Goal: Information Seeking & Learning: Learn about a topic

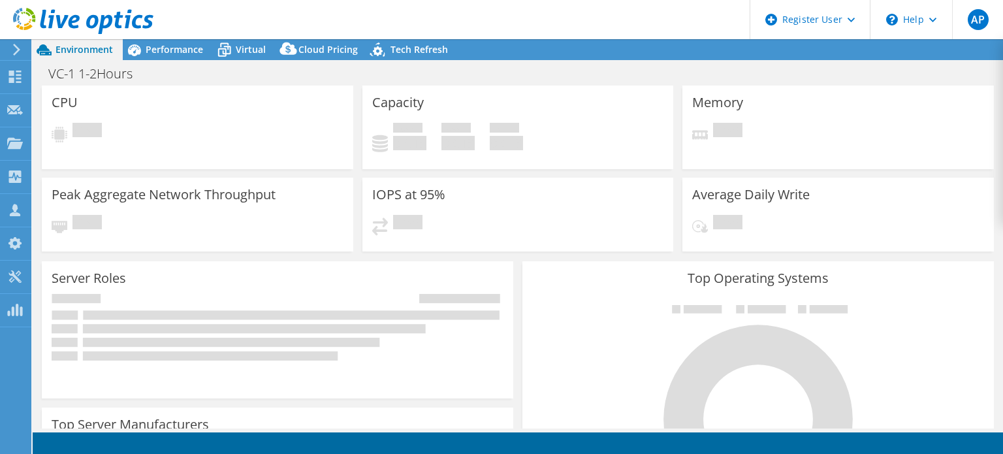
select select "USD"
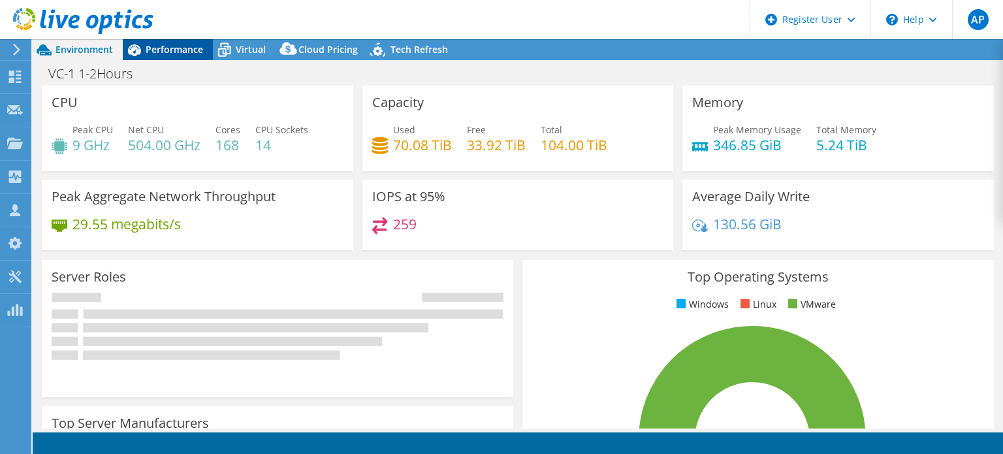
click at [150, 57] on div "Performance" at bounding box center [168, 49] width 90 height 21
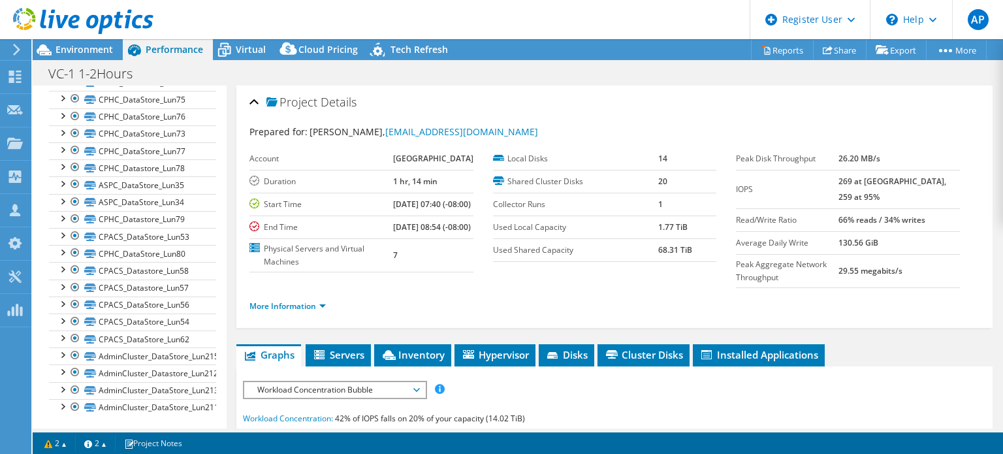
scroll to position [180, 0]
click at [61, 284] on div at bounding box center [61, 285] width 13 height 13
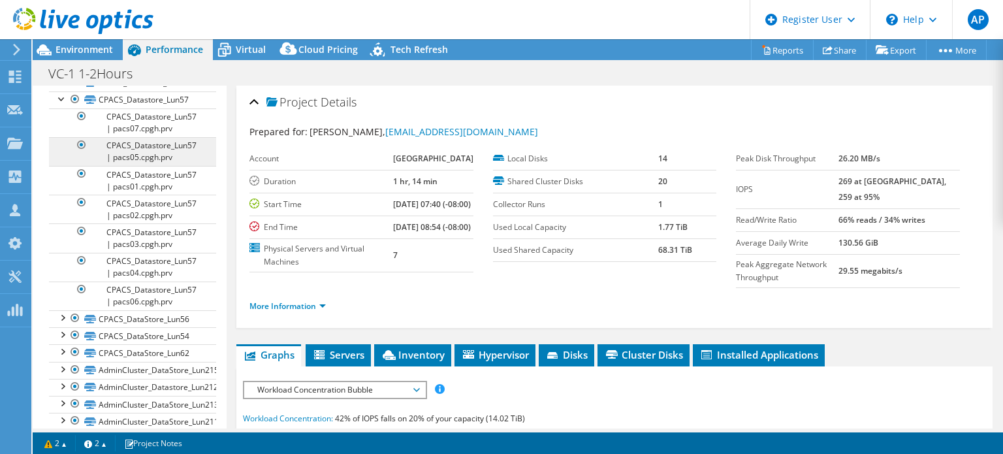
scroll to position [376, 0]
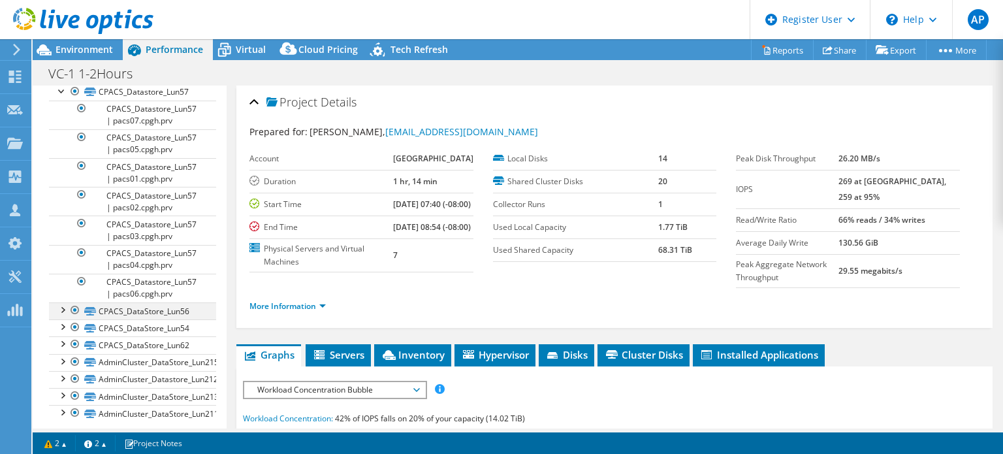
click at [62, 303] on div at bounding box center [61, 308] width 13 height 13
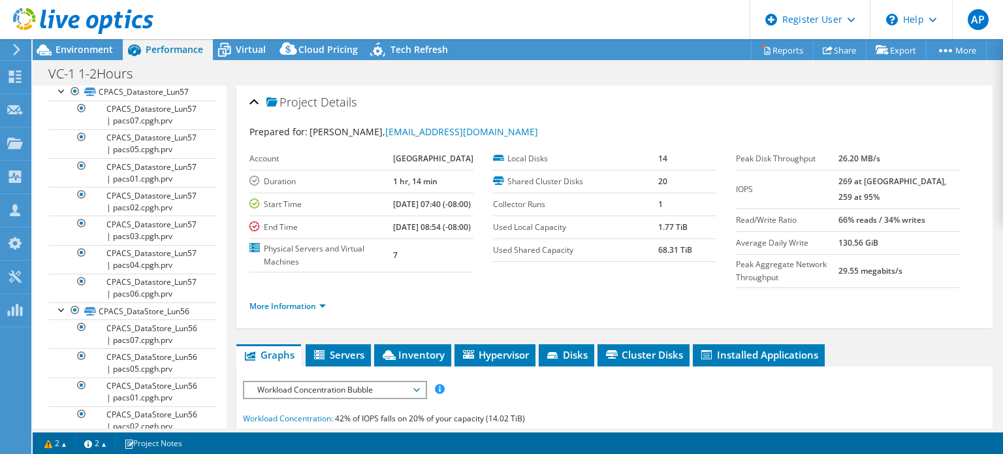
scroll to position [572, 0]
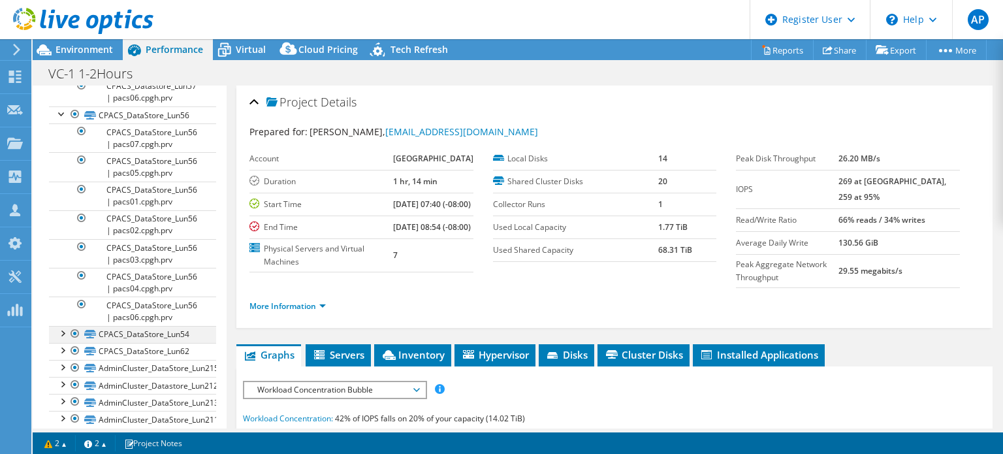
click at [60, 328] on div at bounding box center [61, 332] width 13 height 13
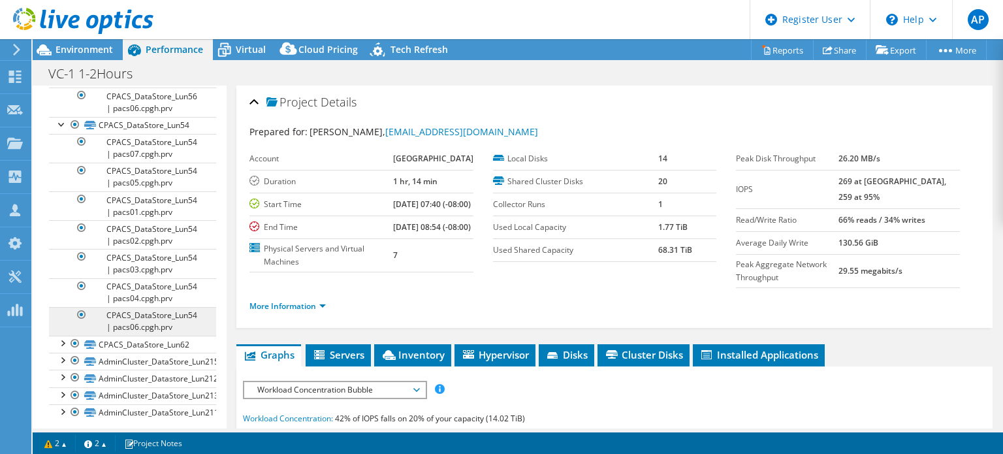
scroll to position [783, 0]
click at [57, 339] on div at bounding box center [61, 339] width 13 height 13
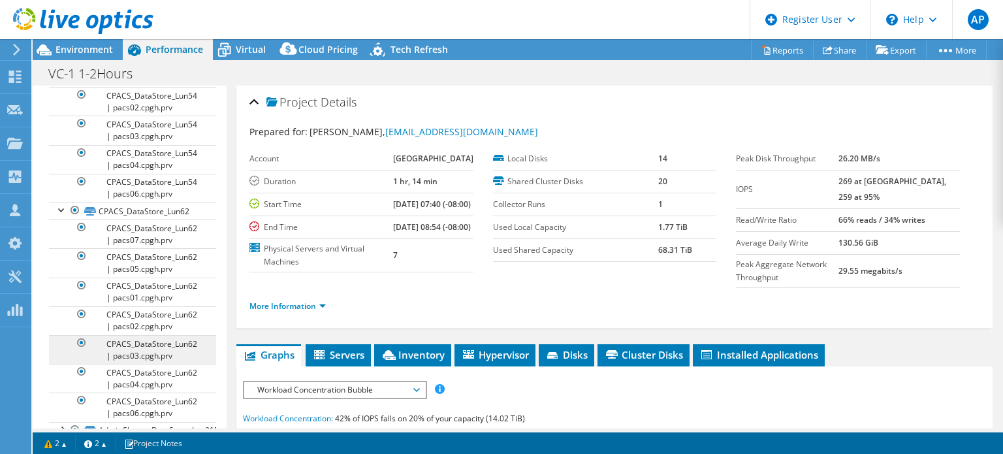
scroll to position [984, 0]
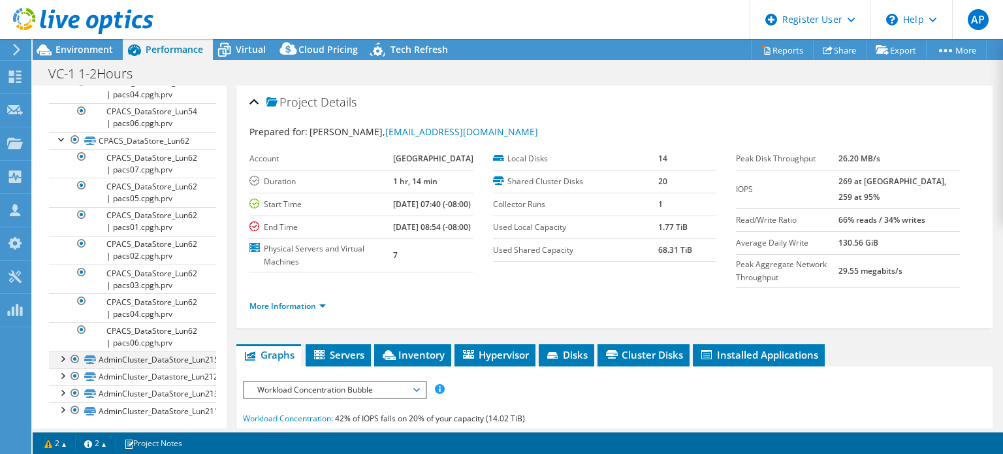
click at [59, 356] on div at bounding box center [61, 357] width 13 height 13
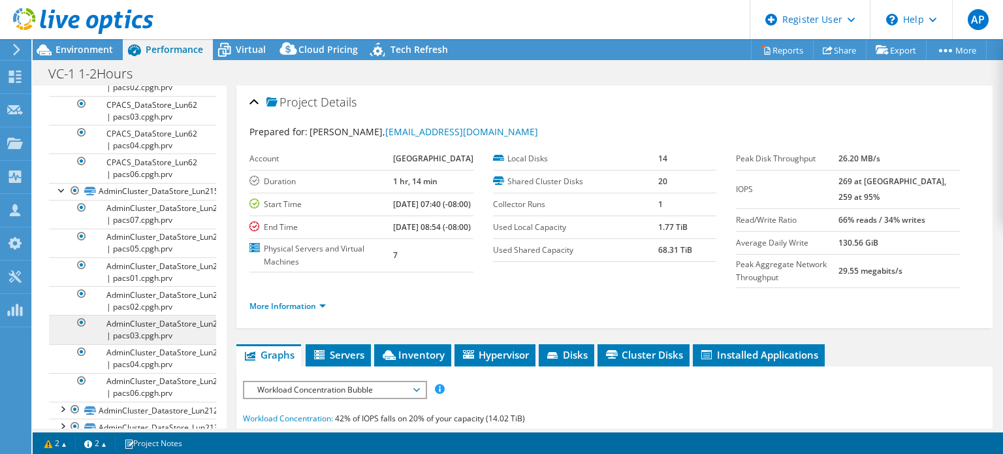
scroll to position [1185, 0]
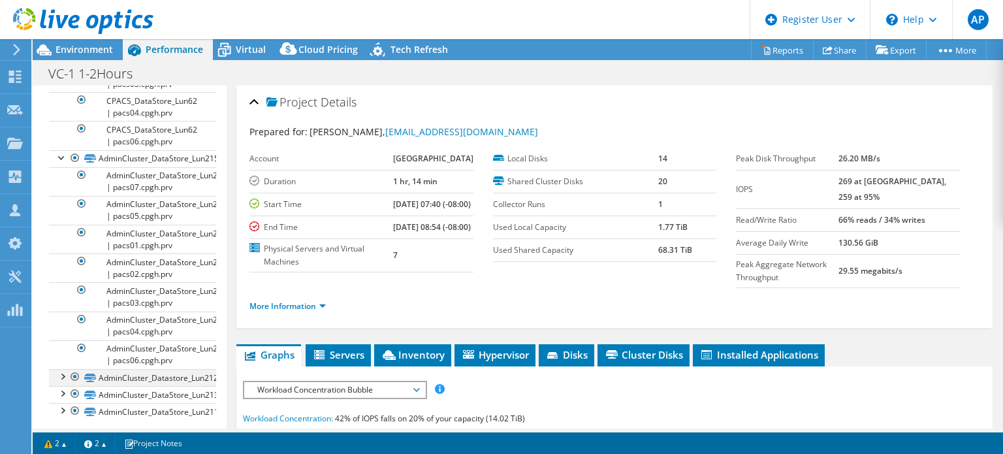
click at [67, 369] on div at bounding box center [61, 375] width 13 height 13
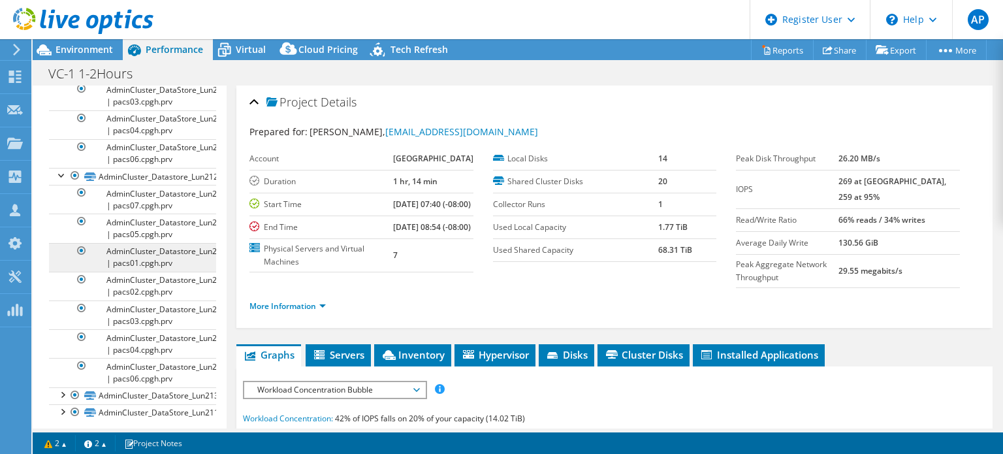
scroll to position [1386, 0]
click at [63, 387] on div at bounding box center [61, 393] width 13 height 13
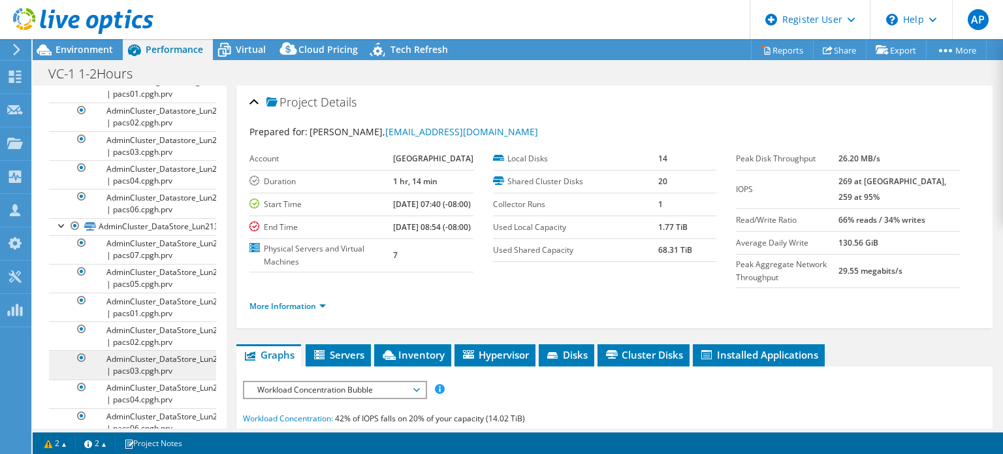
scroll to position [1587, 0]
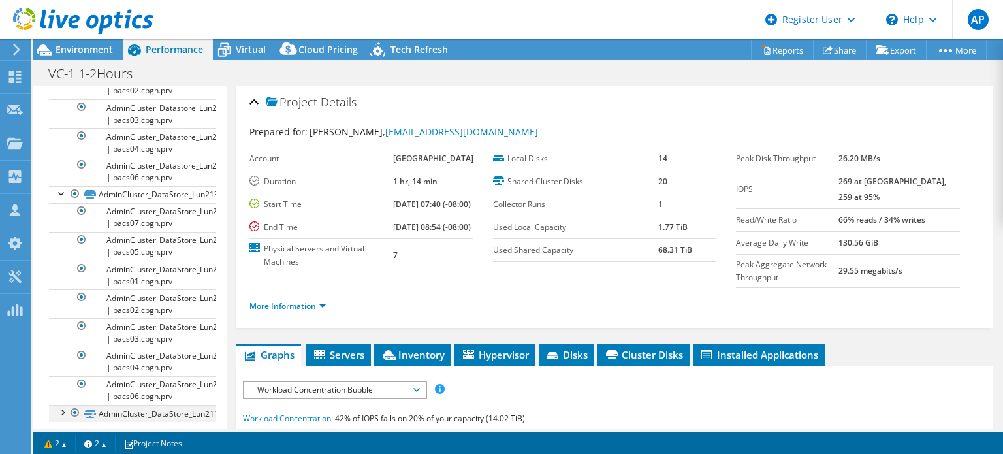
click at [65, 405] on div at bounding box center [61, 411] width 13 height 13
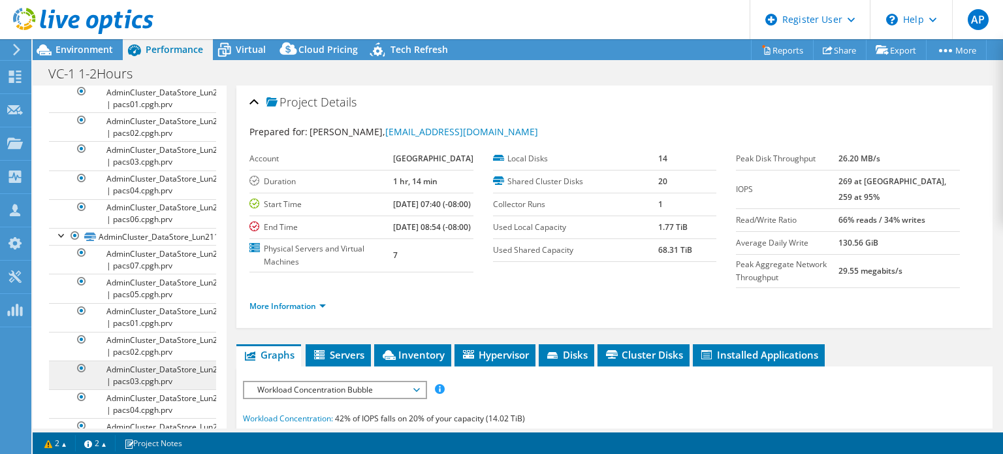
scroll to position [1788, 0]
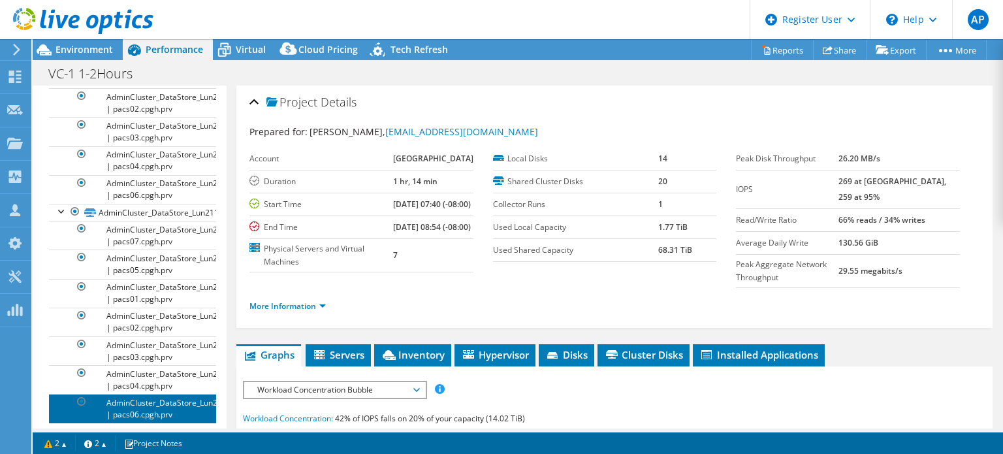
click at [135, 405] on link "AdminCluster_DataStore_Lun211 | pacs06.cpgh.prv" at bounding box center [132, 408] width 167 height 29
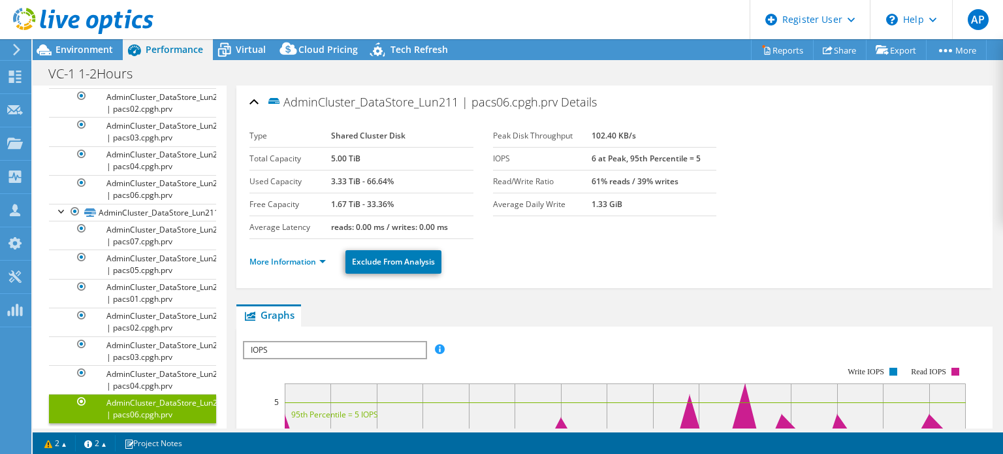
scroll to position [261, 0]
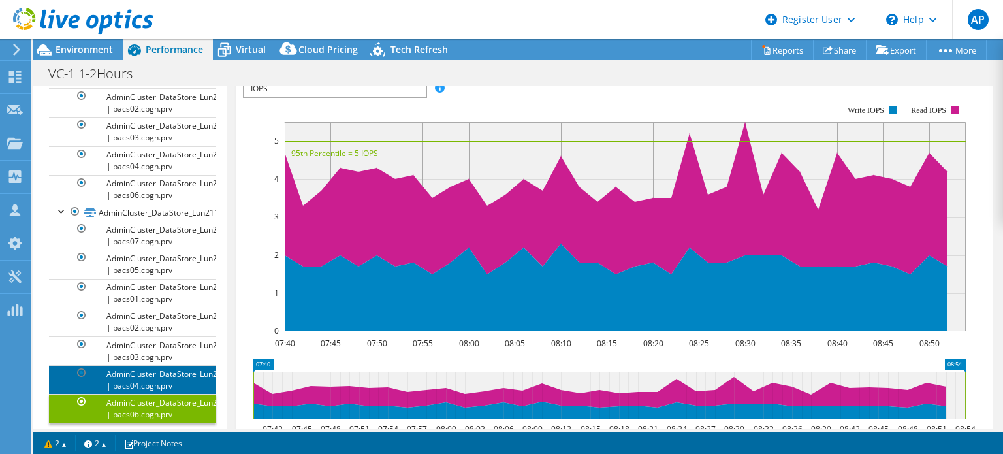
click at [138, 373] on link "AdminCluster_DataStore_Lun211 | pacs04.cpgh.prv" at bounding box center [132, 379] width 167 height 29
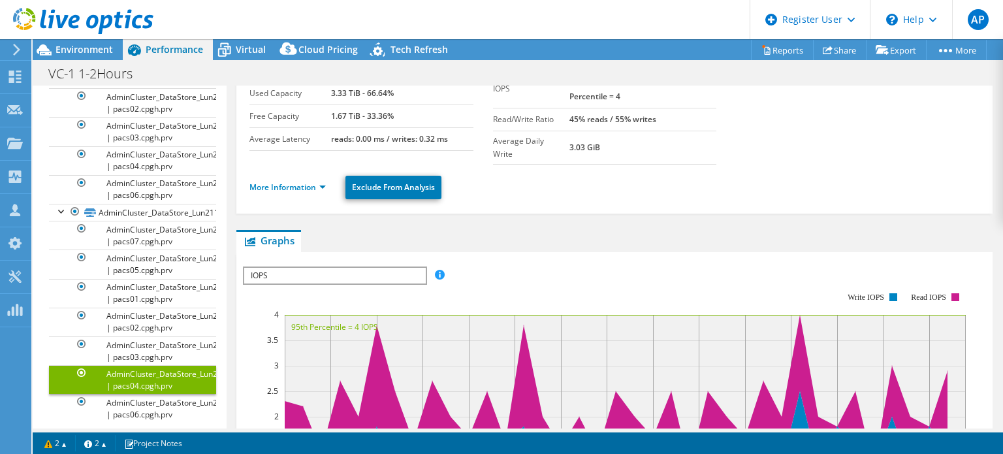
scroll to position [0, 0]
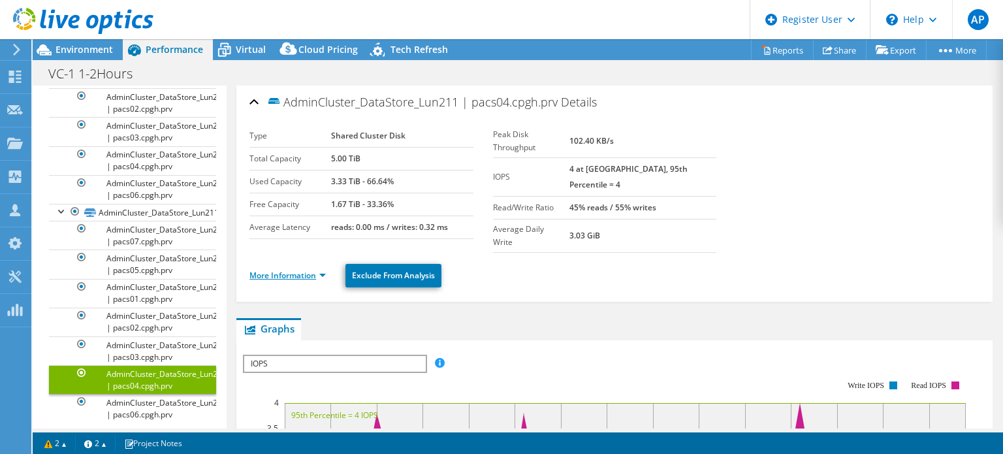
click at [291, 270] on link "More Information" at bounding box center [287, 275] width 76 height 11
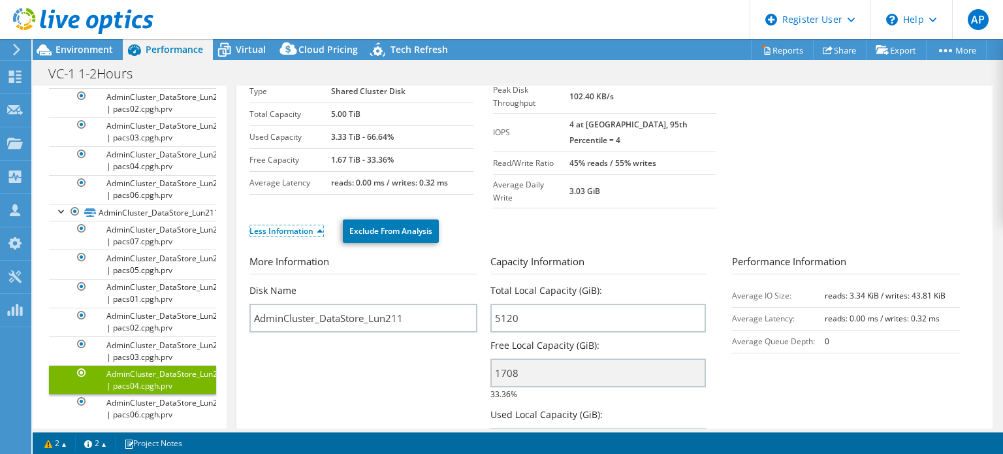
scroll to position [65, 0]
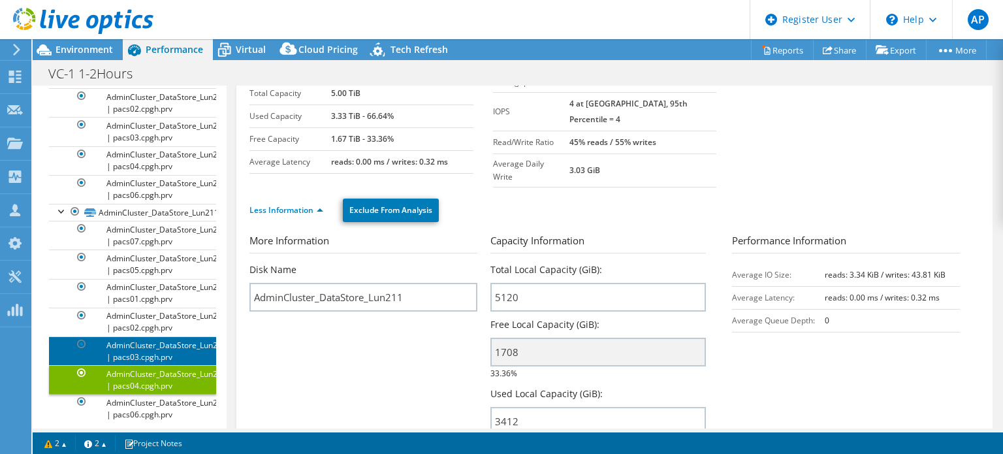
click at [132, 343] on link "AdminCluster_DataStore_Lun211 | pacs03.cpgh.prv" at bounding box center [132, 350] width 167 height 29
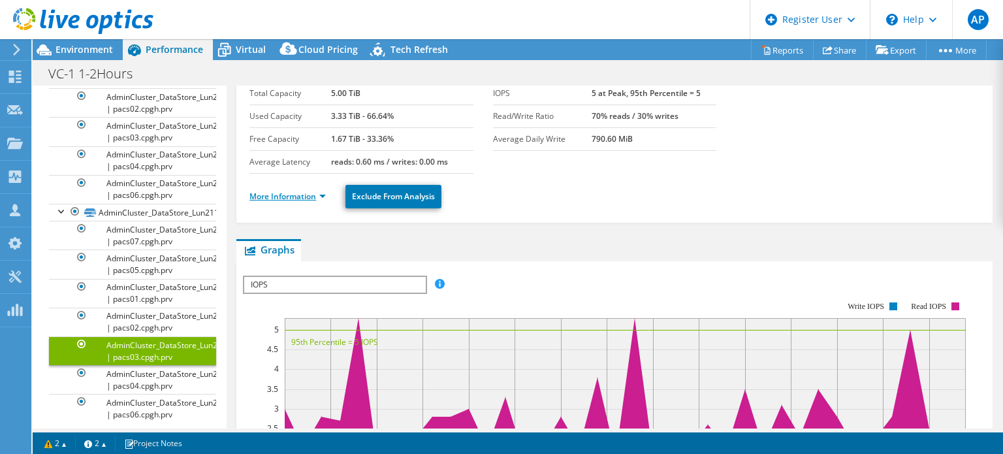
click at [303, 199] on link "More Information" at bounding box center [287, 196] width 76 height 11
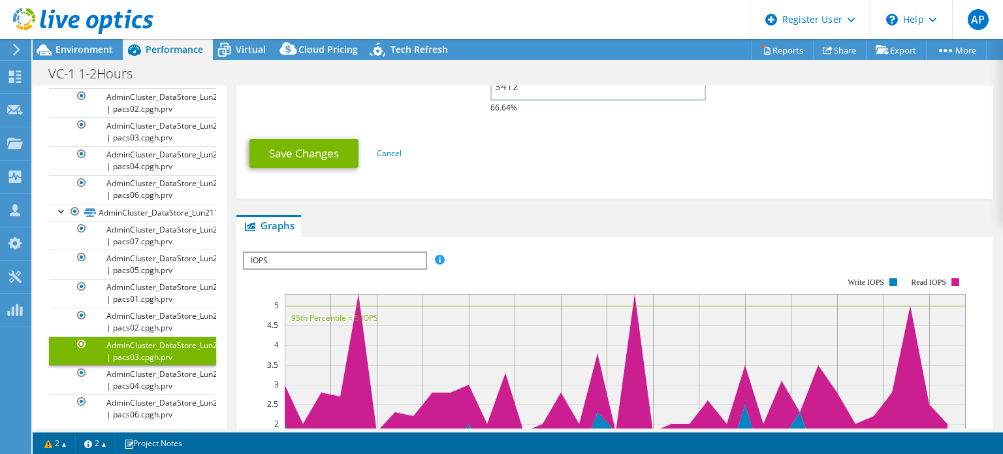
scroll to position [392, 0]
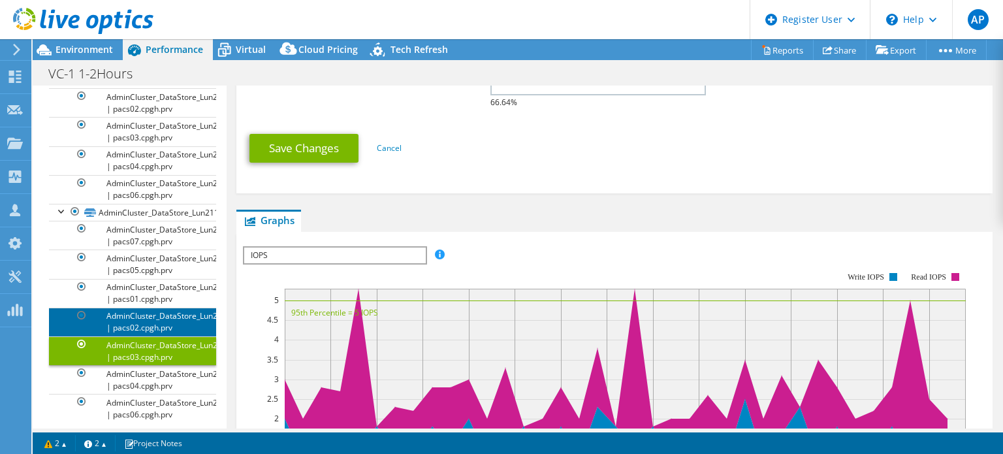
click at [146, 314] on link "AdminCluster_DataStore_Lun211 | pacs02.cpgh.prv" at bounding box center [132, 321] width 167 height 29
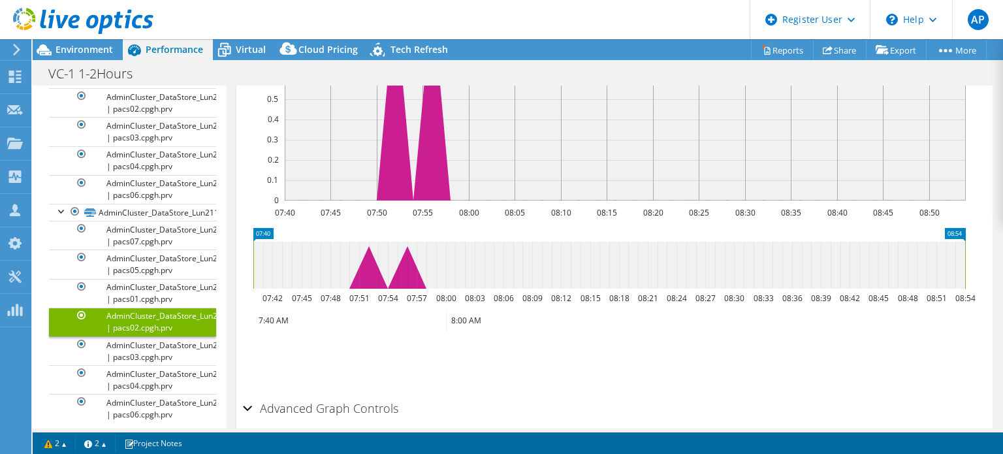
scroll to position [383, 0]
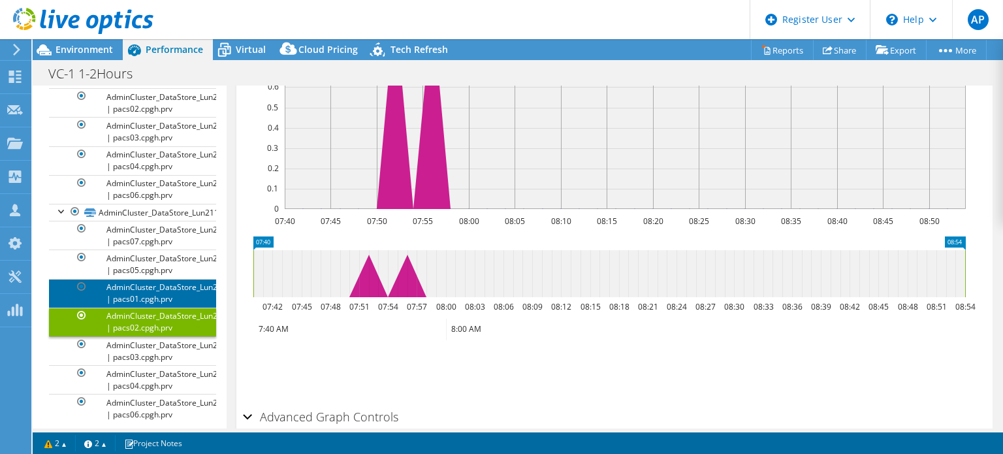
click at [155, 283] on link "AdminCluster_DataStore_Lun211 | pacs01.cpgh.prv" at bounding box center [132, 293] width 167 height 29
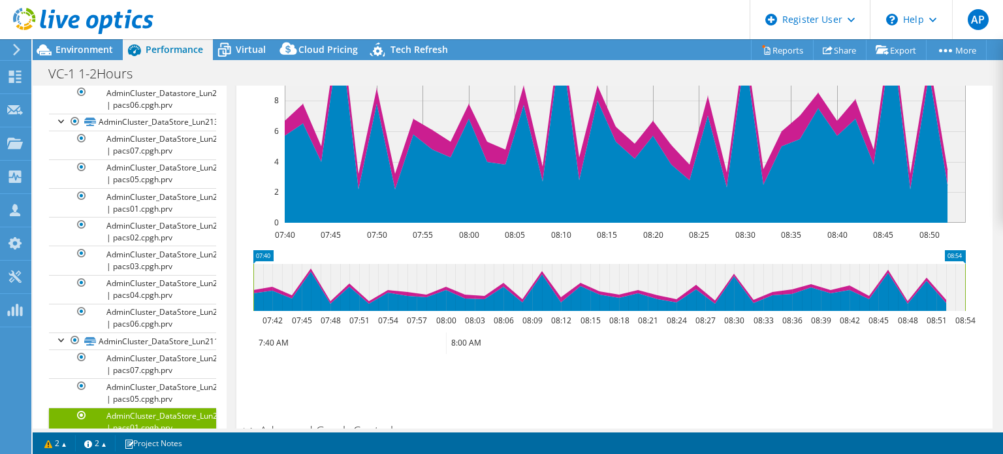
scroll to position [1658, 0]
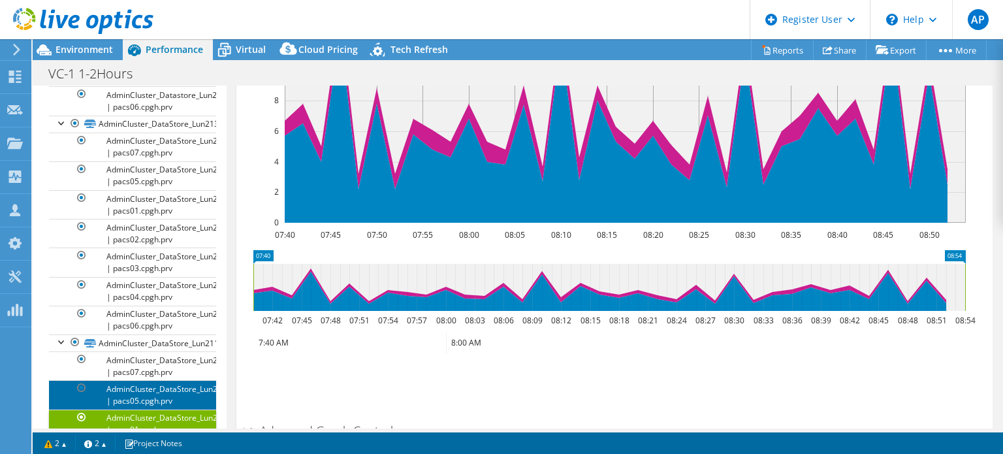
click at [138, 380] on link "AdminCluster_DataStore_Lun211 | pacs05.cpgh.prv" at bounding box center [132, 394] width 167 height 29
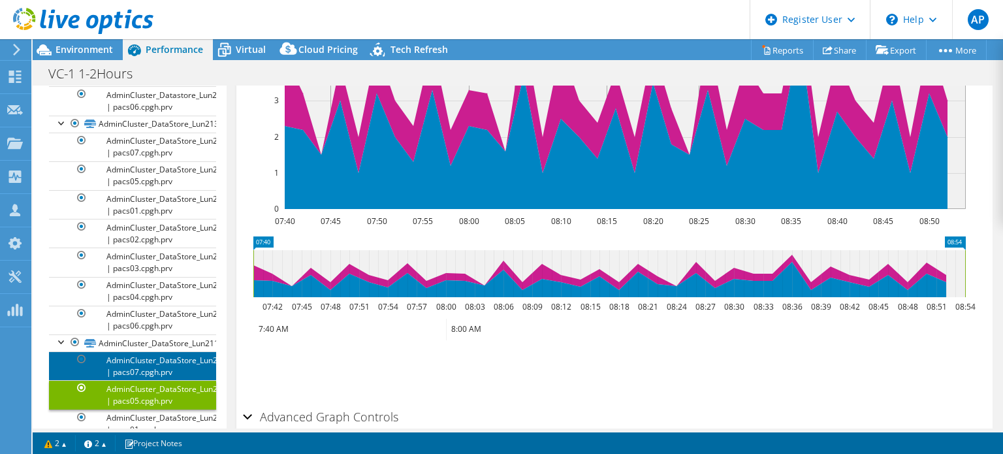
click at [139, 358] on link "AdminCluster_DataStore_Lun211 | pacs07.cpgh.prv" at bounding box center [132, 365] width 167 height 29
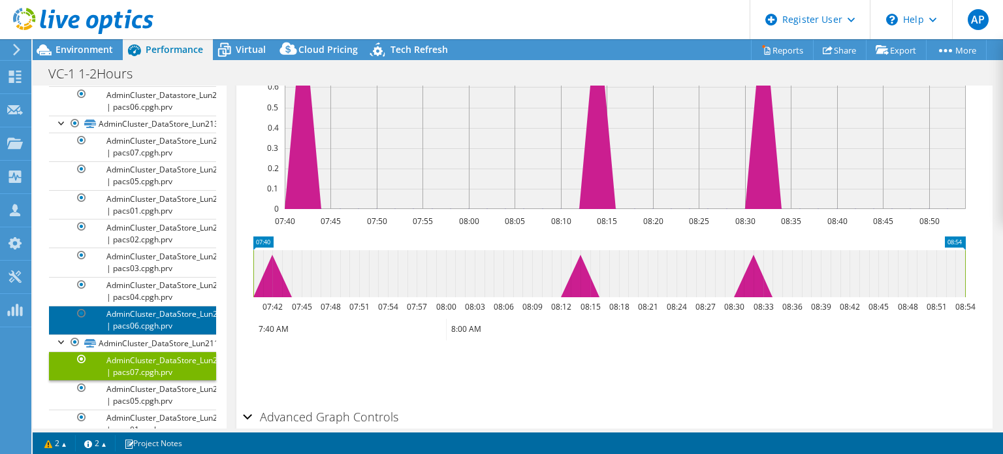
click at [157, 309] on link "AdminCluster_DataStore_Lun213 | pacs06.cpgh.prv" at bounding box center [132, 319] width 167 height 29
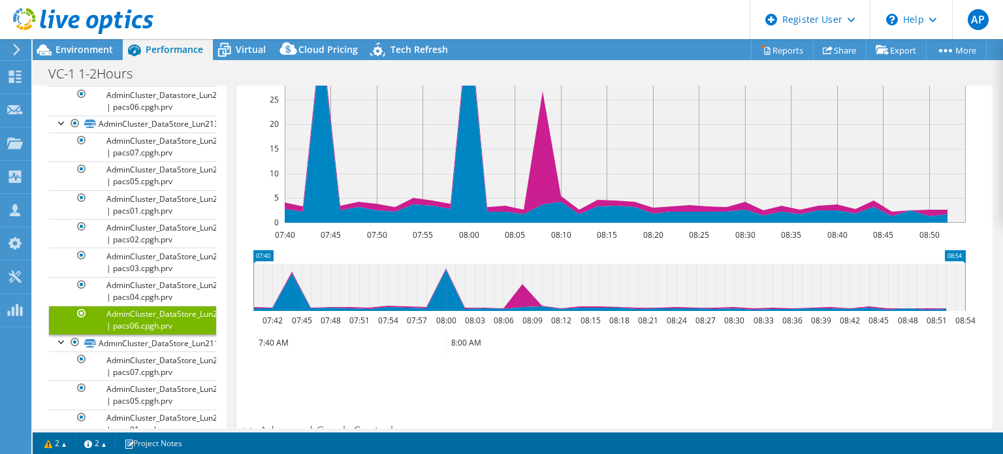
scroll to position [1527, 0]
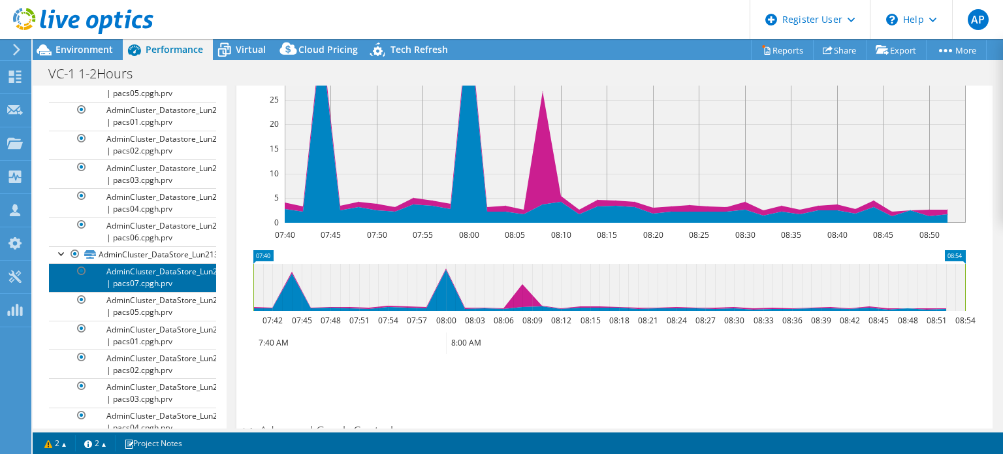
click at [154, 271] on link "AdminCluster_DataStore_Lun213 | pacs07.cpgh.prv" at bounding box center [132, 277] width 167 height 29
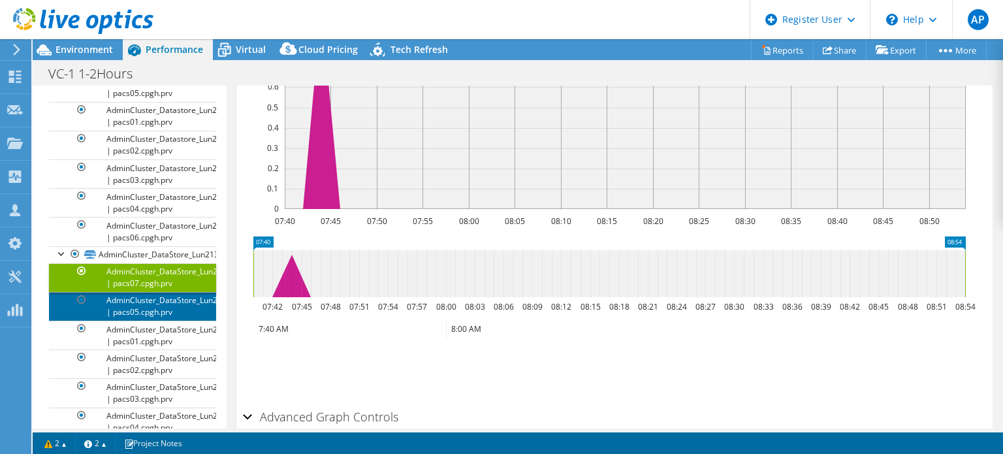
click at [154, 298] on link "AdminCluster_DataStore_Lun213 | pacs05.cpgh.prv" at bounding box center [132, 306] width 167 height 29
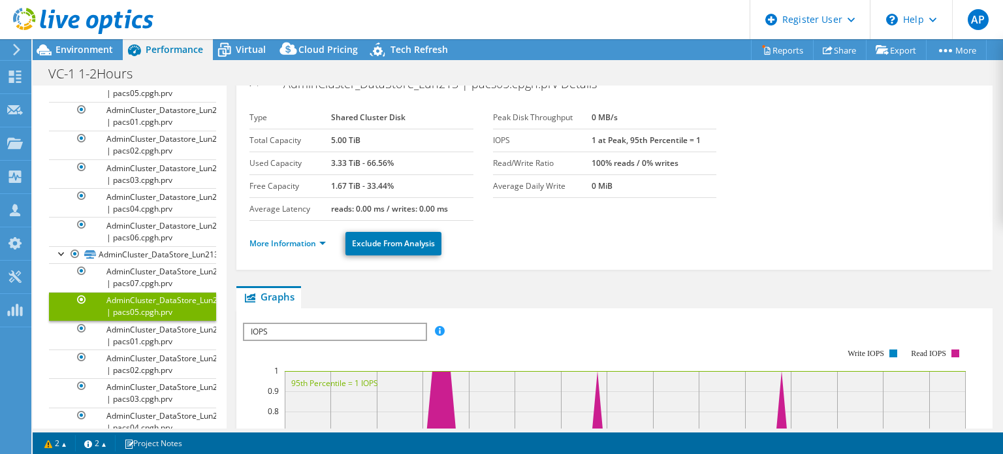
scroll to position [0, 0]
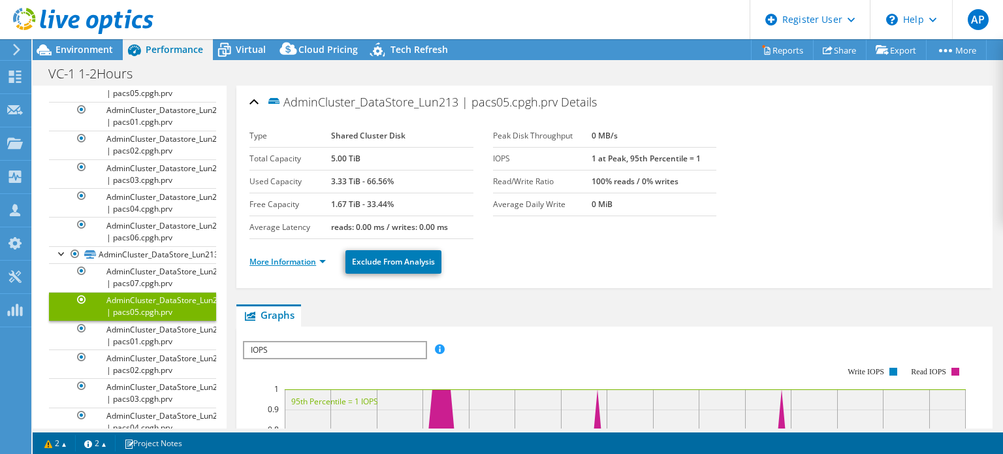
click at [295, 257] on link "More Information" at bounding box center [287, 261] width 76 height 11
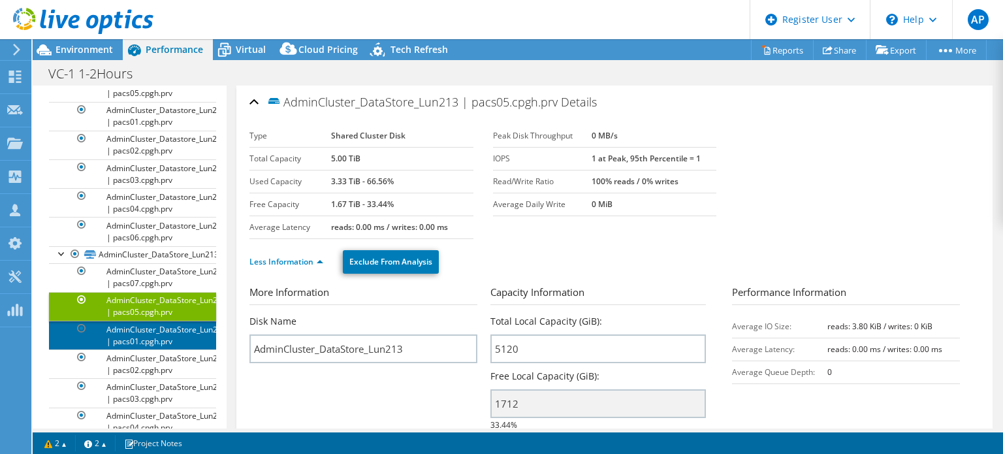
click at [146, 329] on link "AdminCluster_DataStore_Lun213 | pacs01.cpgh.prv" at bounding box center [132, 334] width 167 height 29
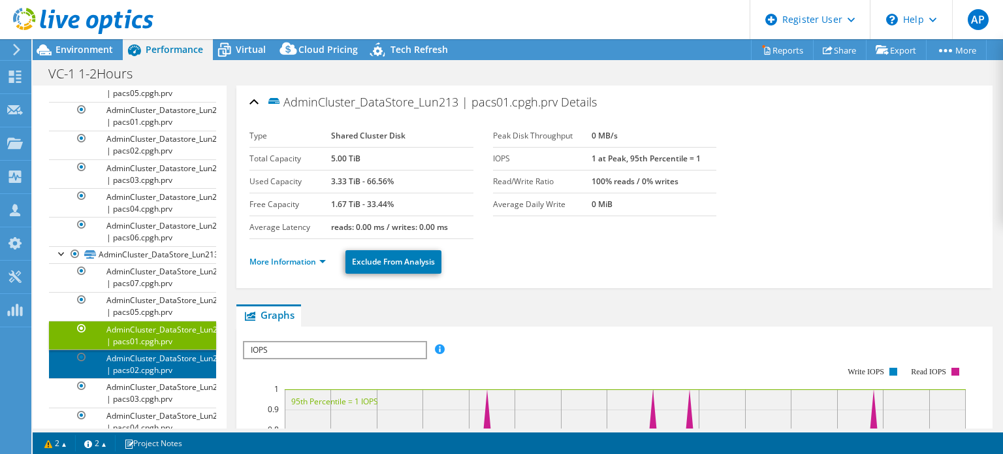
click at [146, 359] on link "AdminCluster_DataStore_Lun213 | pacs02.cpgh.prv" at bounding box center [132, 363] width 167 height 29
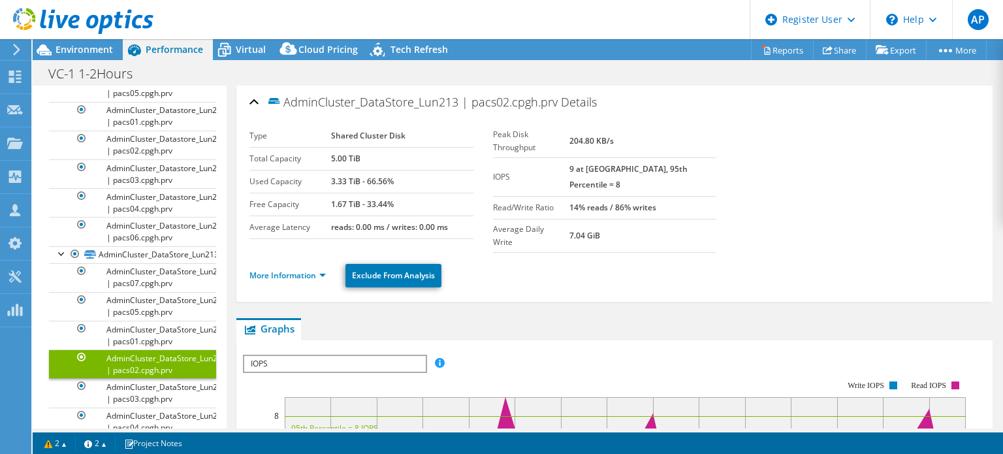
scroll to position [1593, 0]
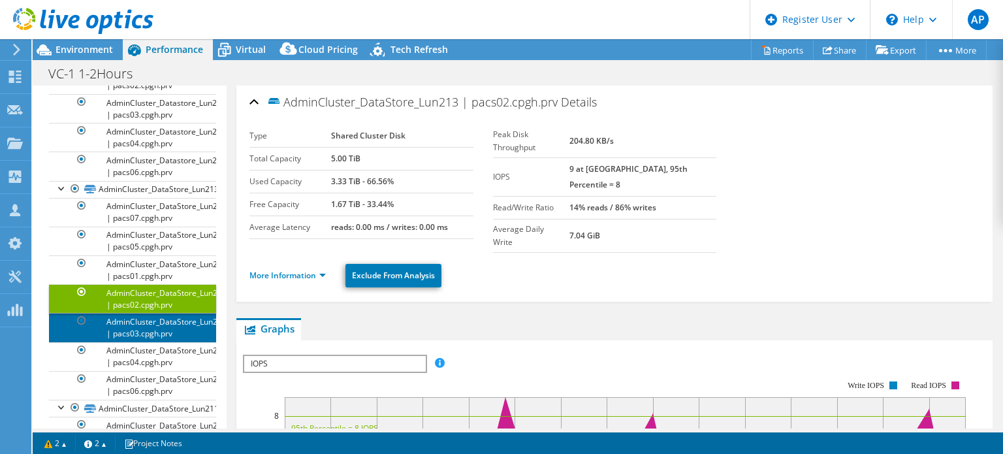
click at [150, 319] on link "AdminCluster_DataStore_Lun213 | pacs03.cpgh.prv" at bounding box center [132, 327] width 167 height 29
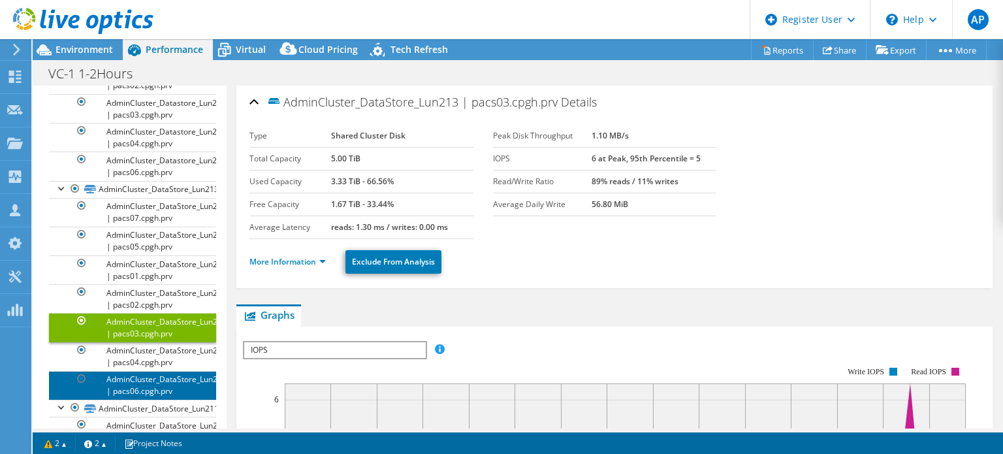
click at [154, 371] on link "AdminCluster_DataStore_Lun213 | pacs06.cpgh.prv" at bounding box center [132, 385] width 167 height 29
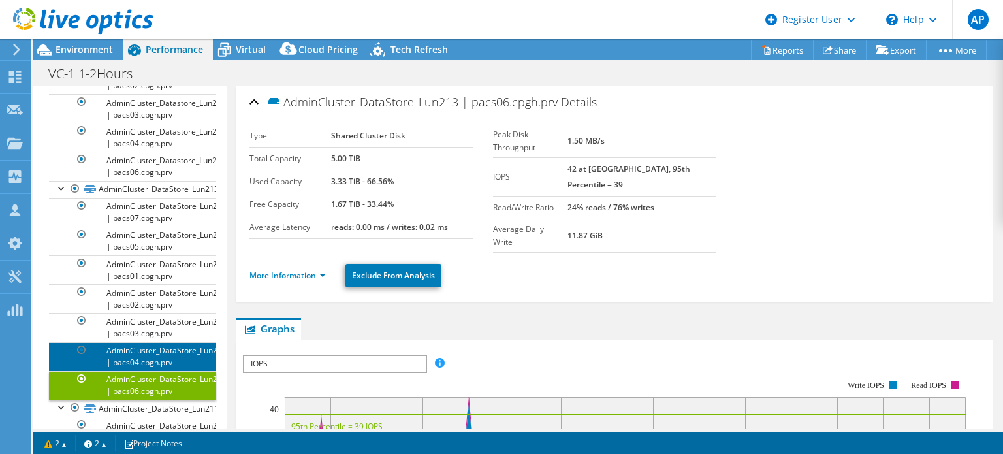
click at [156, 358] on link "AdminCluster_DataStore_Lun213 | pacs04.cpgh.prv" at bounding box center [132, 356] width 167 height 29
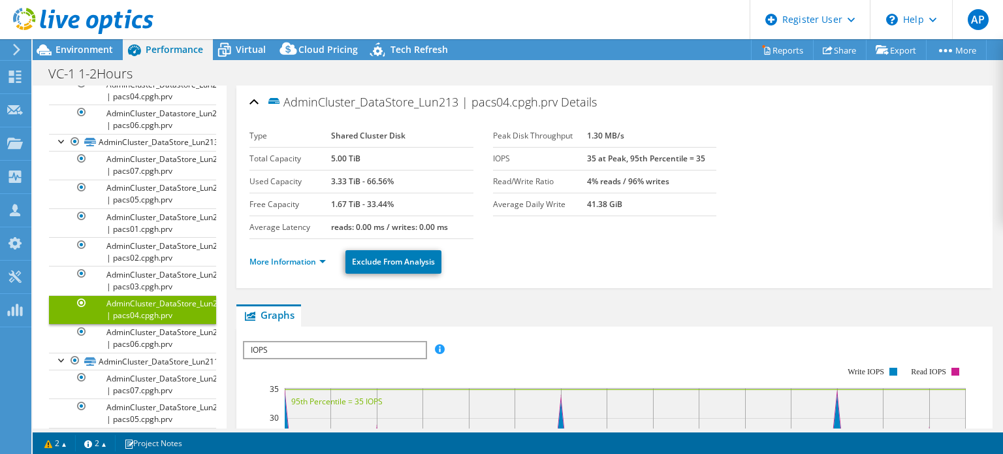
scroll to position [1658, 0]
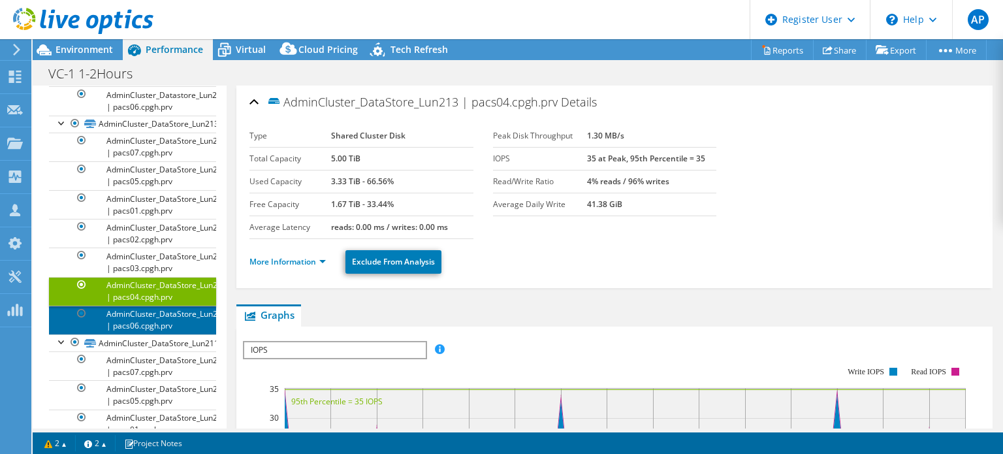
click at [162, 315] on link "AdminCluster_DataStore_Lun213 | pacs06.cpgh.prv" at bounding box center [132, 319] width 167 height 29
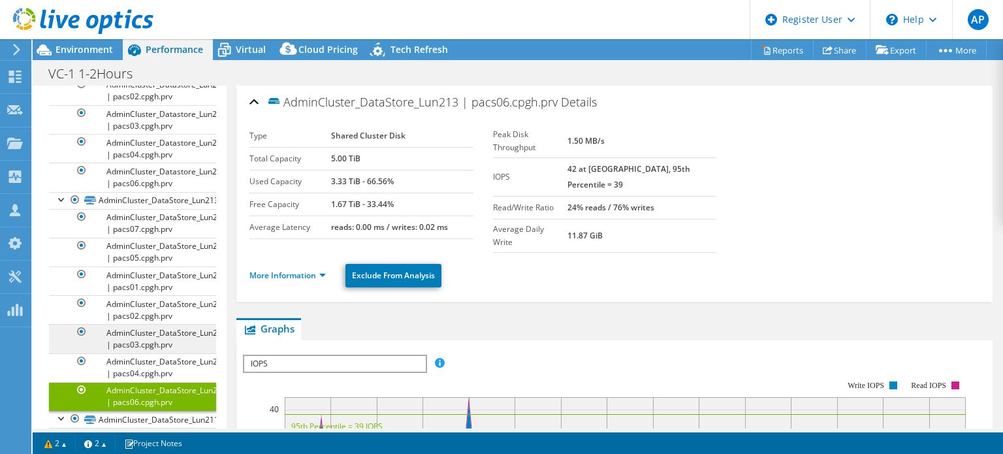
scroll to position [1527, 0]
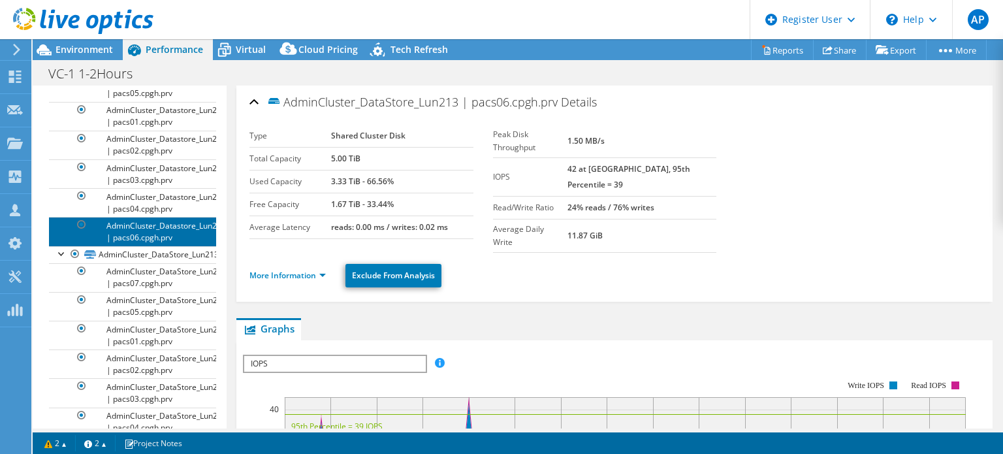
click at [167, 217] on link "AdminCluster_Datastore_Lun212 | pacs06.cpgh.prv" at bounding box center [132, 231] width 167 height 29
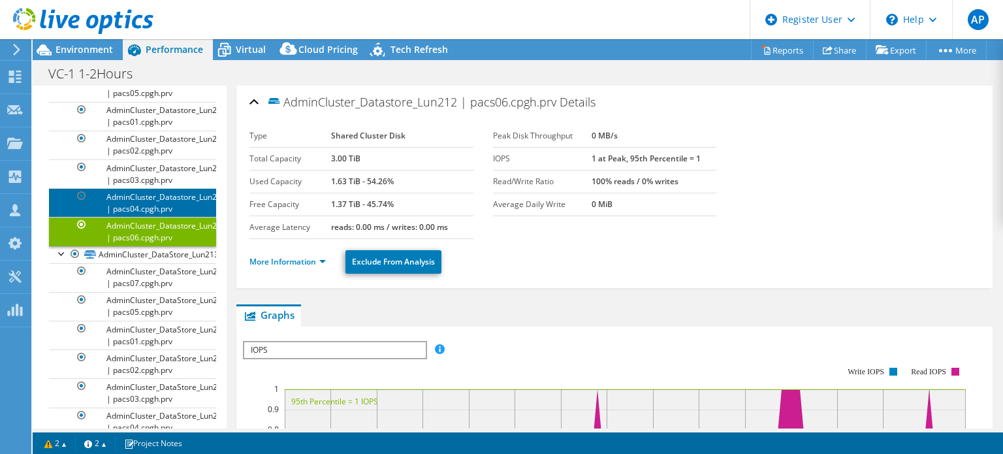
click at [167, 198] on link "AdminCluster_Datastore_Lun212 | pacs04.cpgh.prv" at bounding box center [132, 202] width 167 height 29
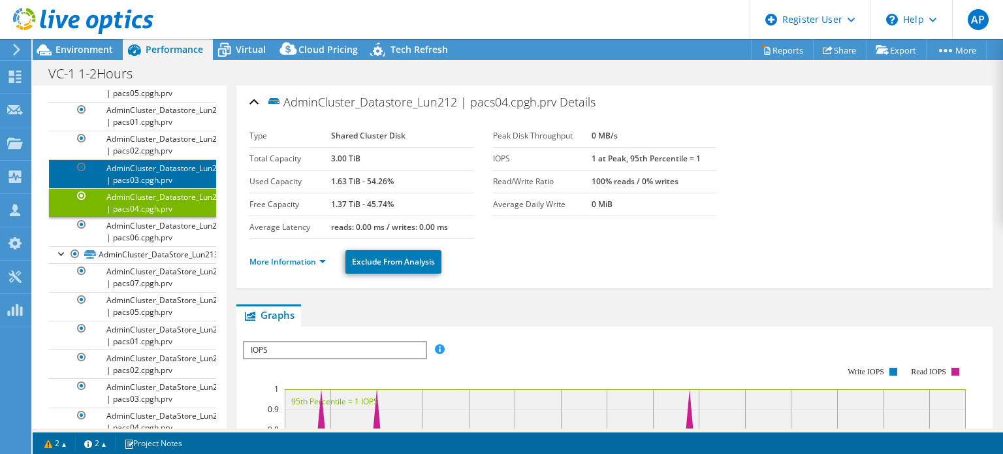
click at [162, 164] on link "AdminCluster_Datastore_Lun212 | pacs03.cpgh.prv" at bounding box center [132, 173] width 167 height 29
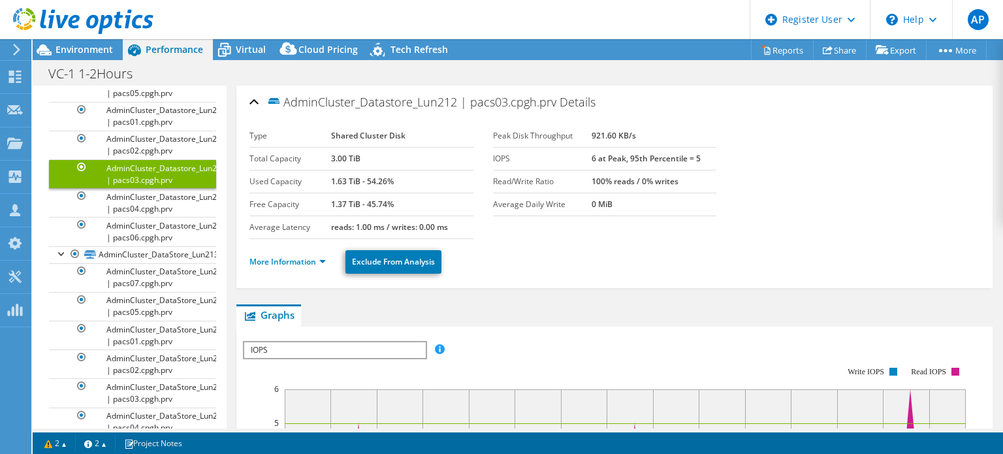
scroll to position [1397, 0]
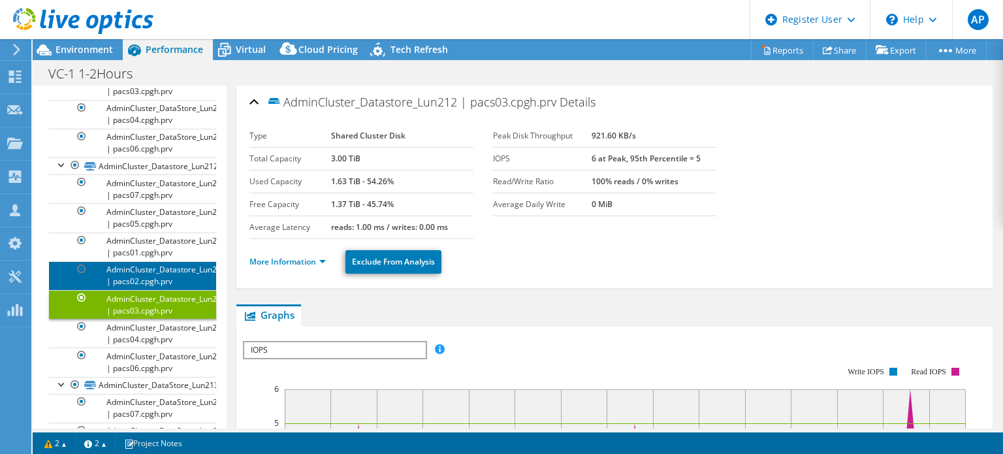
click at [152, 262] on link "AdminCluster_Datastore_Lun212 | pacs02.cpgh.prv" at bounding box center [132, 275] width 167 height 29
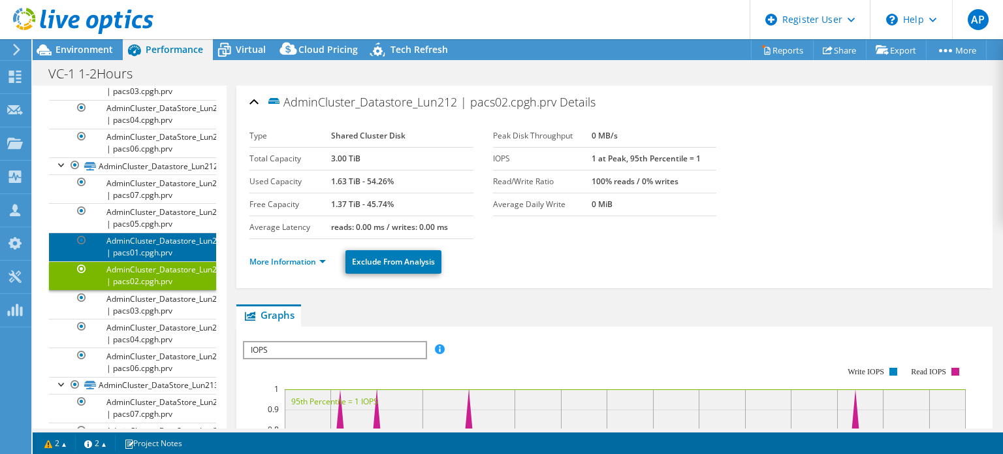
click at [153, 247] on link "AdminCluster_Datastore_Lun212 | pacs01.cpgh.prv" at bounding box center [132, 246] width 167 height 29
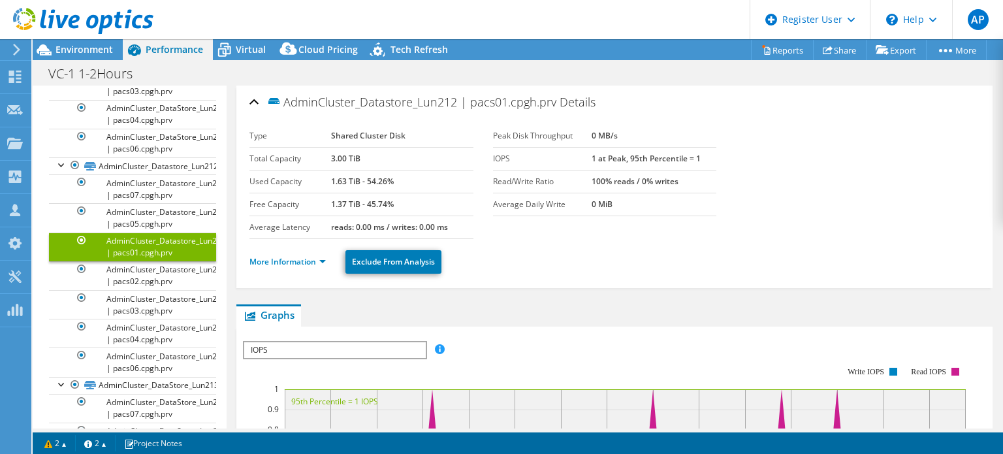
click at [155, 232] on link "AdminCluster_Datastore_Lun212 | pacs01.cpgh.prv" at bounding box center [132, 246] width 167 height 29
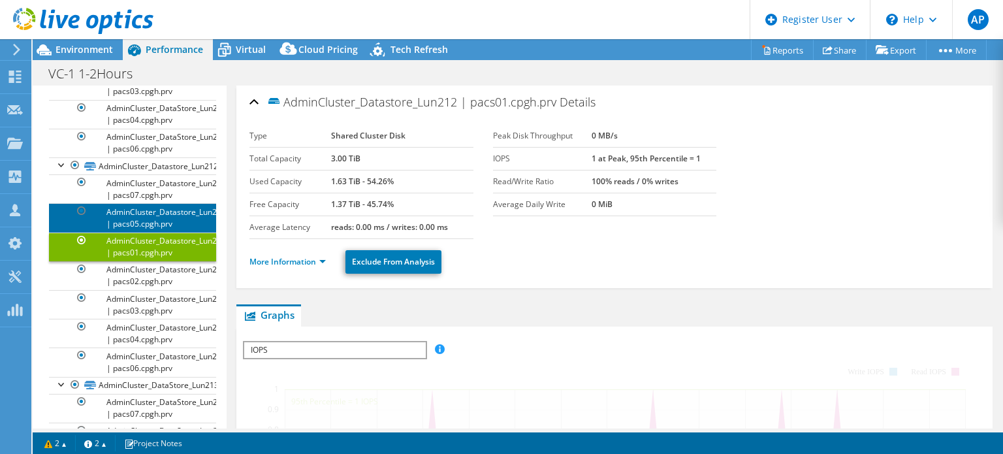
click at [155, 219] on link "AdminCluster_Datastore_Lun212 | pacs05.cpgh.prv" at bounding box center [132, 217] width 167 height 29
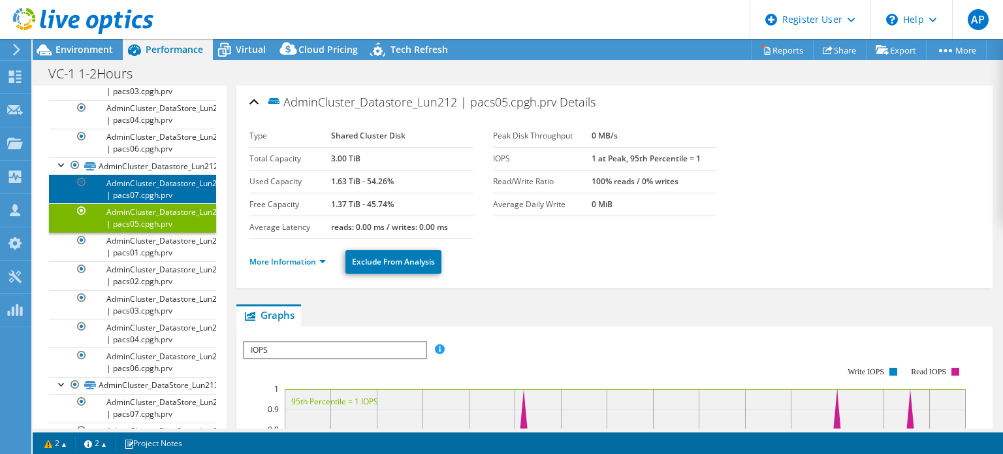
click at [159, 181] on link "AdminCluster_Datastore_Lun212 | pacs07.cpgh.prv" at bounding box center [132, 188] width 167 height 29
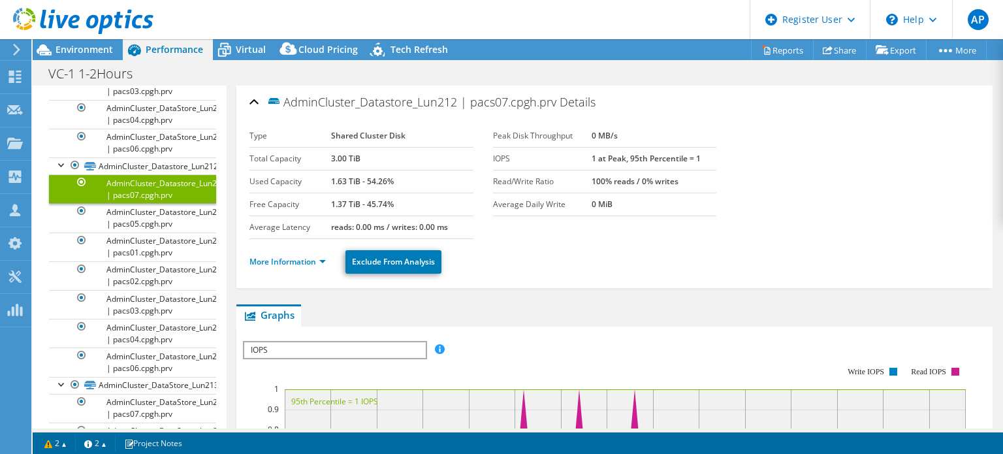
scroll to position [1266, 0]
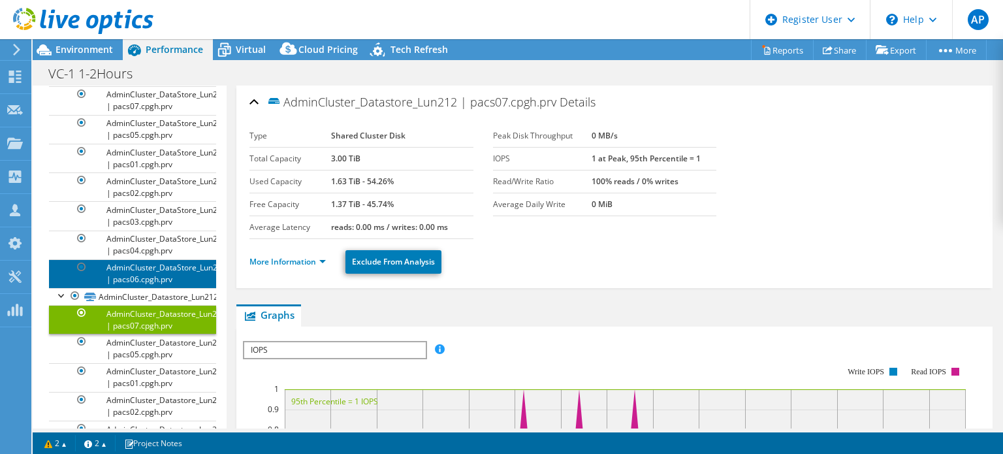
click at [151, 259] on link "AdminCluster_DataStore_Lun215 | pacs06.cpgh.prv" at bounding box center [132, 273] width 167 height 29
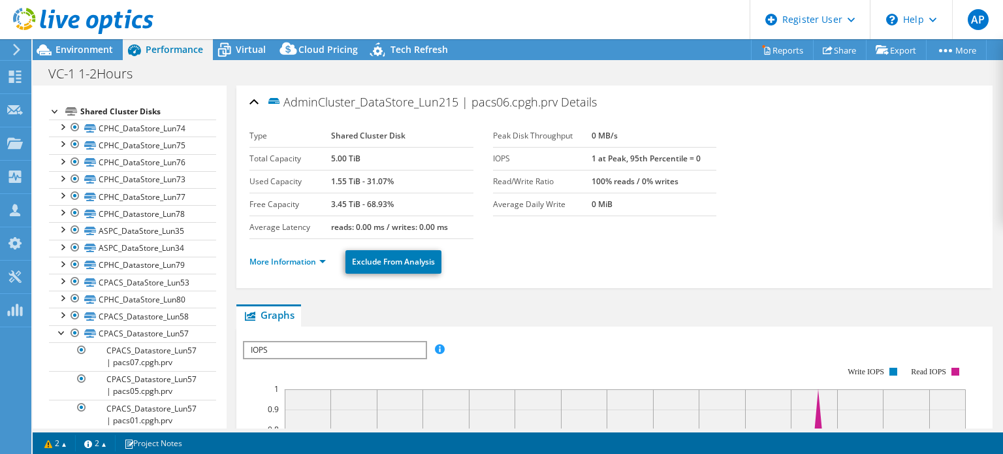
scroll to position [26, 0]
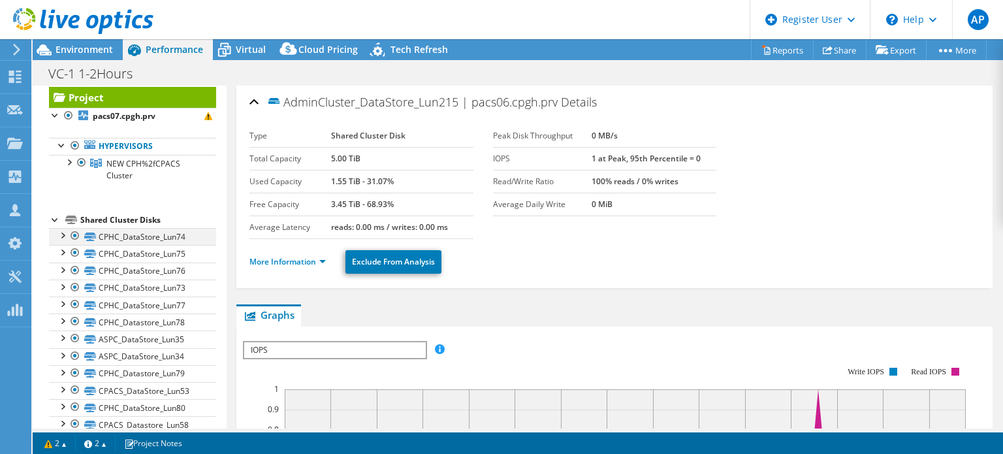
click at [63, 237] on div at bounding box center [61, 234] width 13 height 13
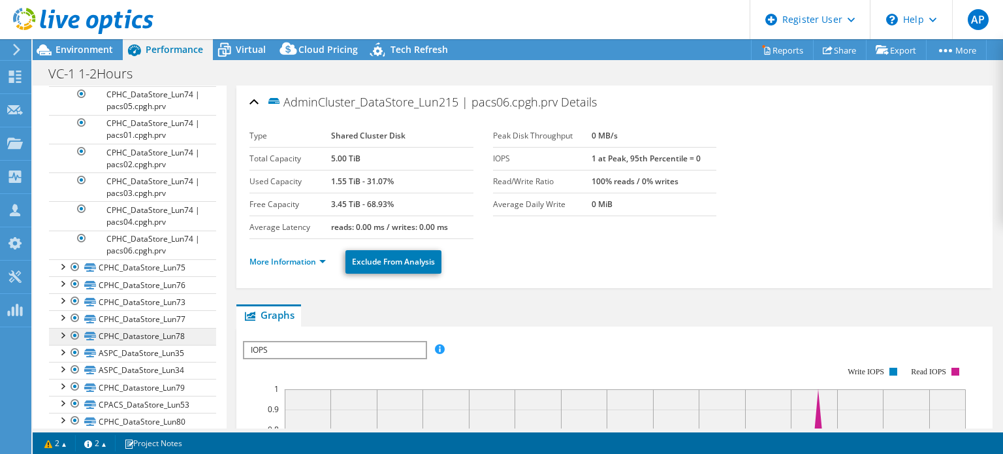
scroll to position [222, 0]
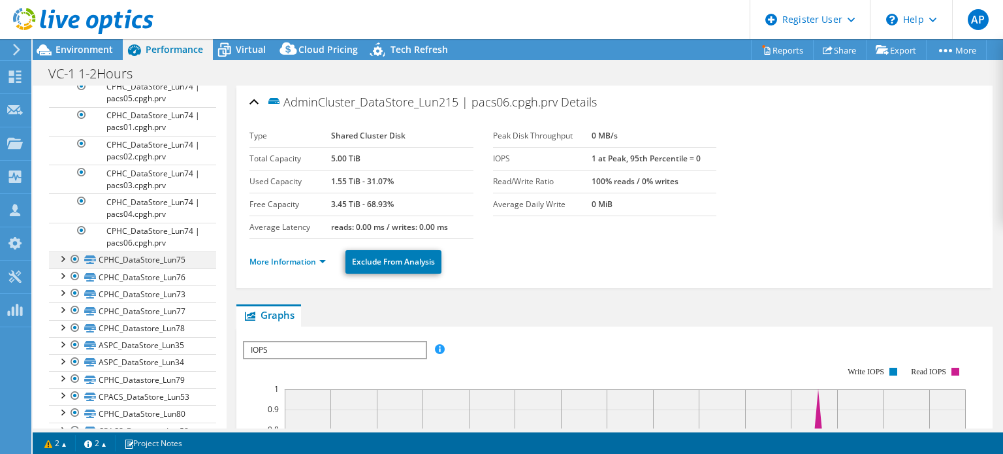
click at [66, 258] on div at bounding box center [61, 257] width 13 height 13
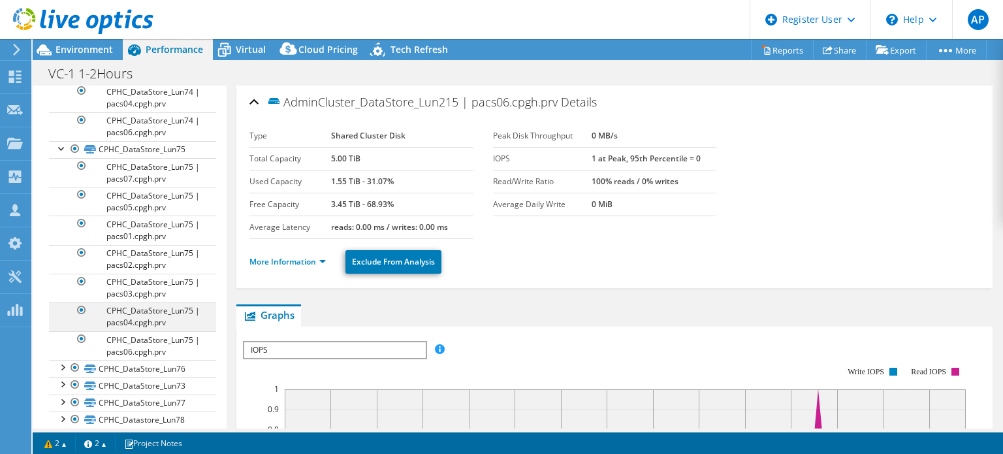
scroll to position [352, 0]
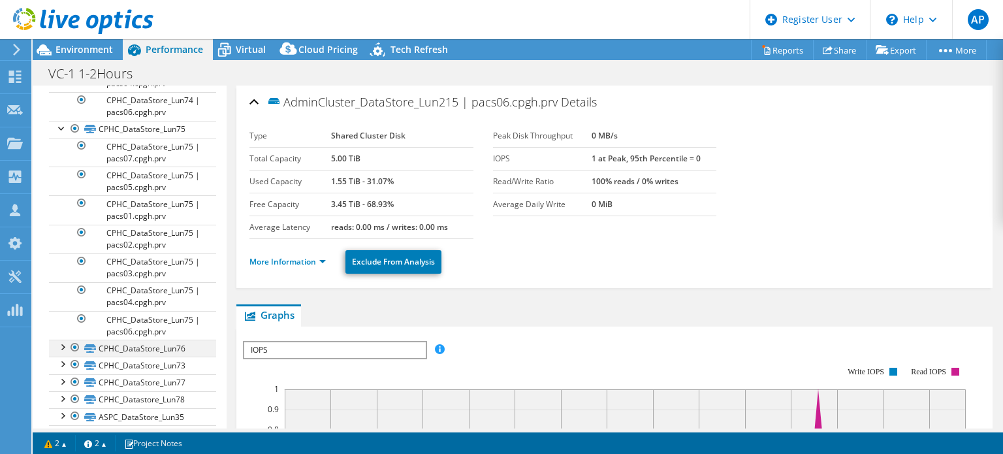
click at [63, 343] on div at bounding box center [61, 345] width 13 height 13
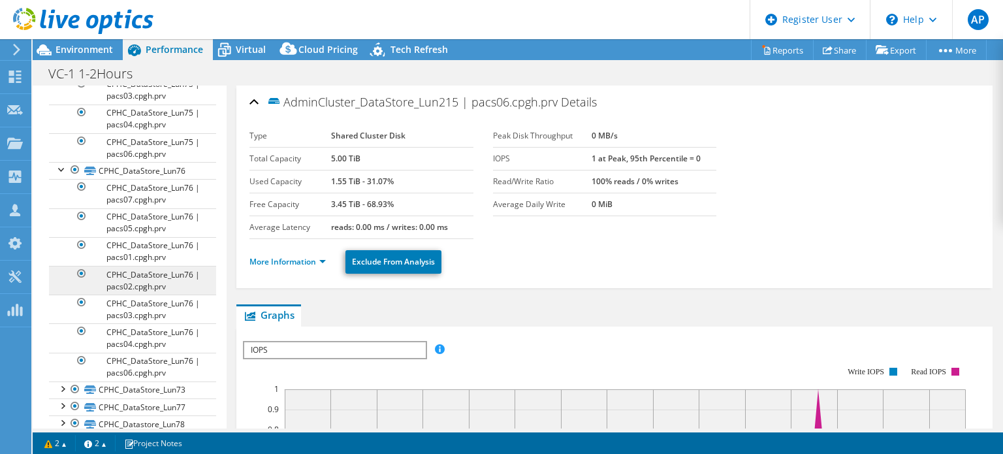
scroll to position [548, 0]
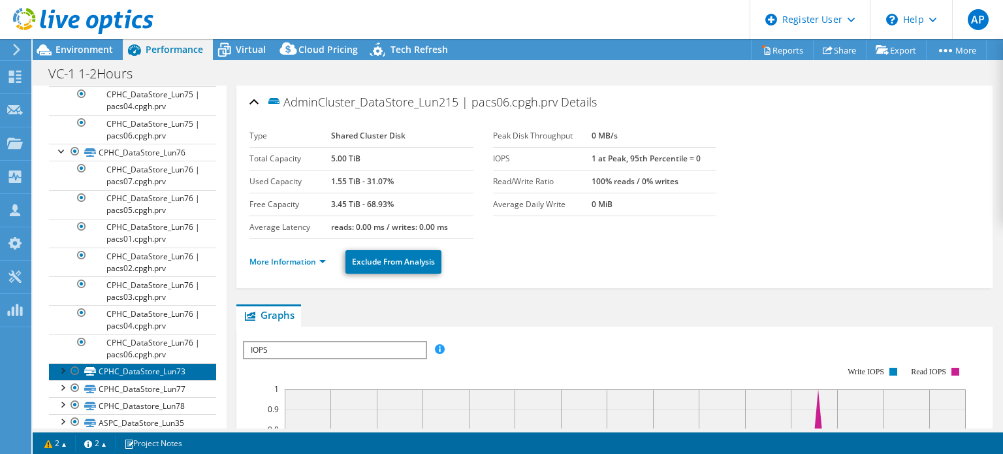
click at [63, 372] on link "CPHC_DataStore_Lun73" at bounding box center [132, 371] width 167 height 17
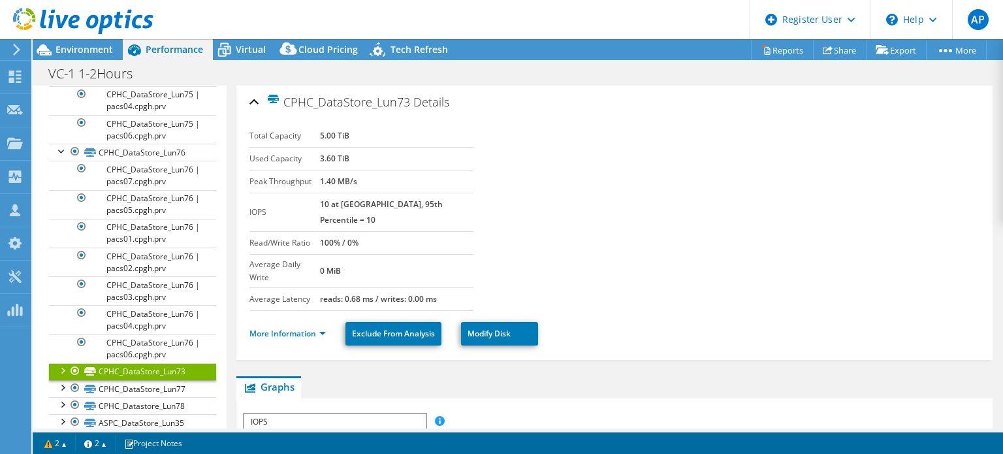
click at [62, 366] on div at bounding box center [61, 369] width 13 height 13
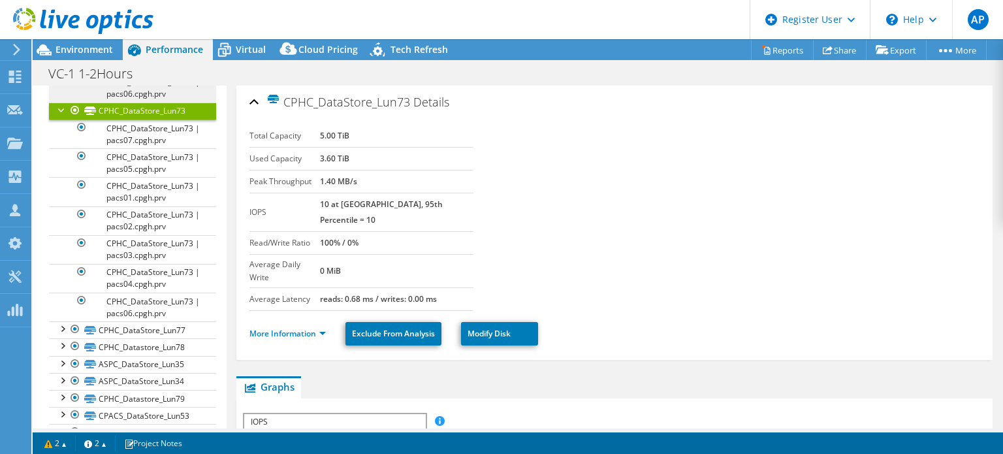
scroll to position [809, 0]
click at [65, 325] on div at bounding box center [61, 326] width 13 height 13
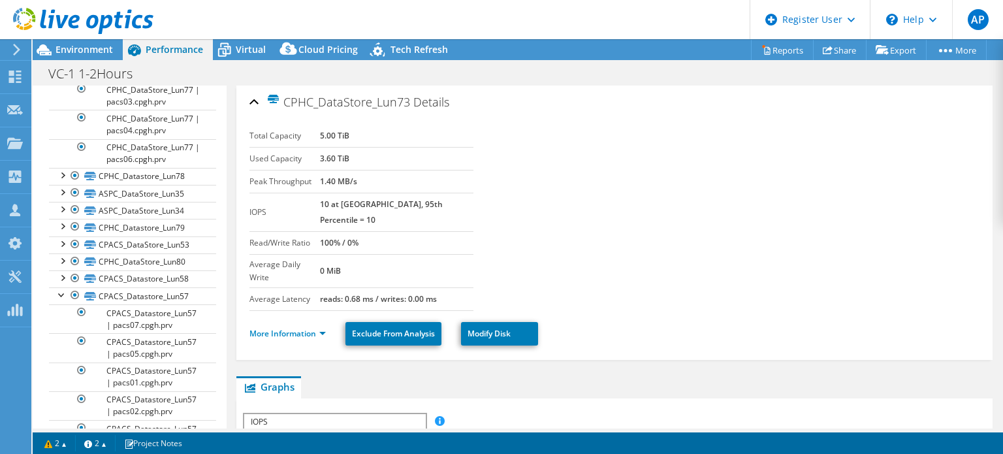
scroll to position [1201, 0]
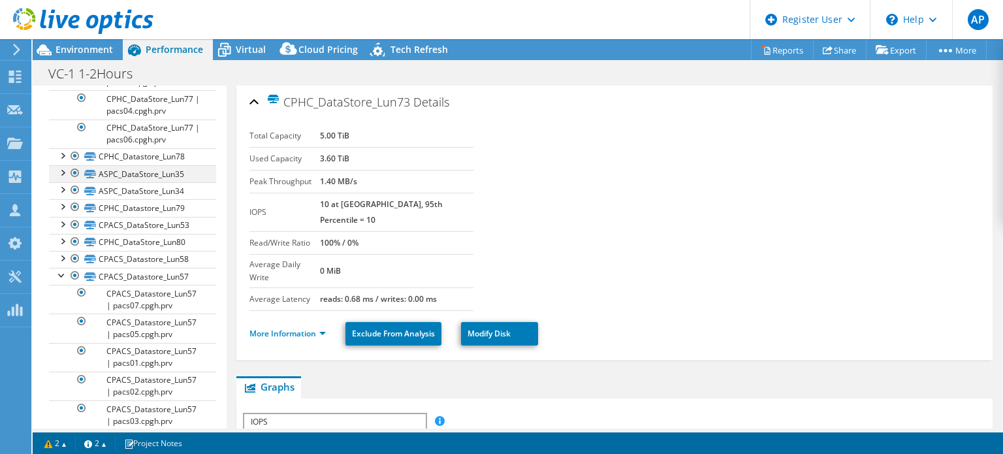
click at [61, 165] on div at bounding box center [61, 171] width 13 height 13
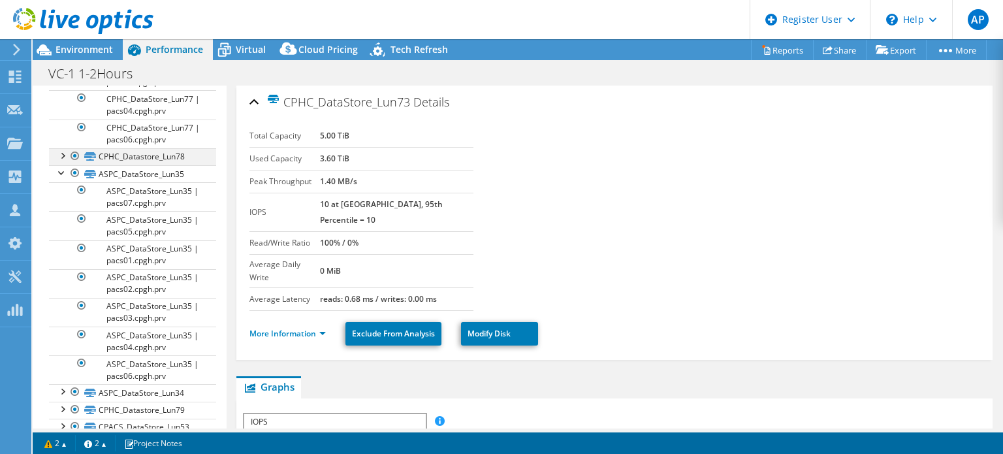
click at [62, 148] on div at bounding box center [61, 154] width 13 height 13
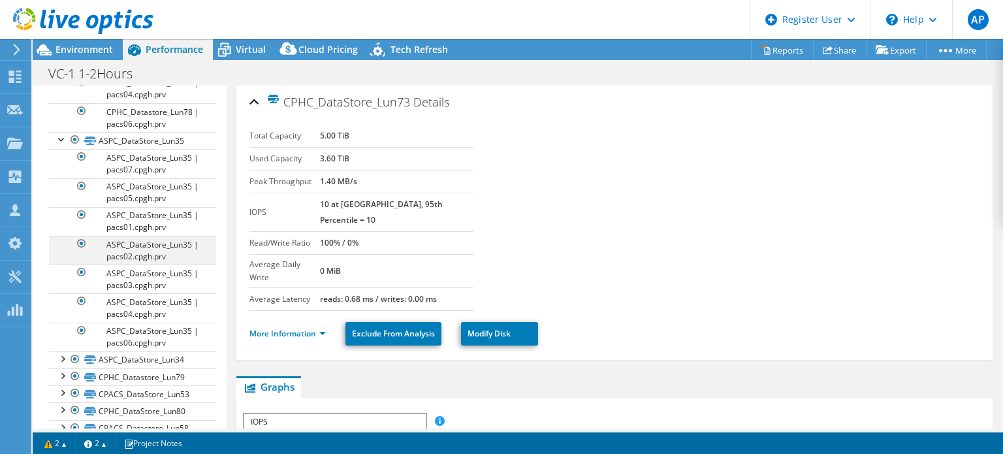
scroll to position [1527, 0]
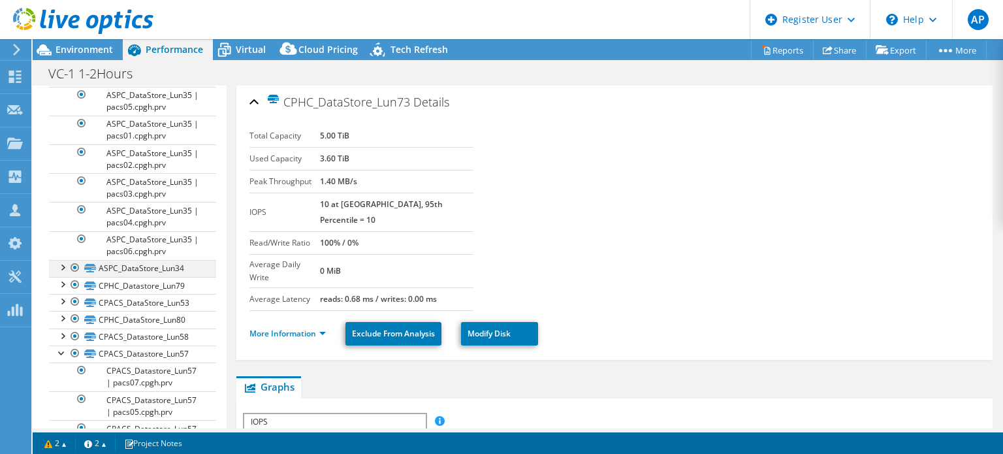
click at [61, 260] on div at bounding box center [61, 266] width 13 height 13
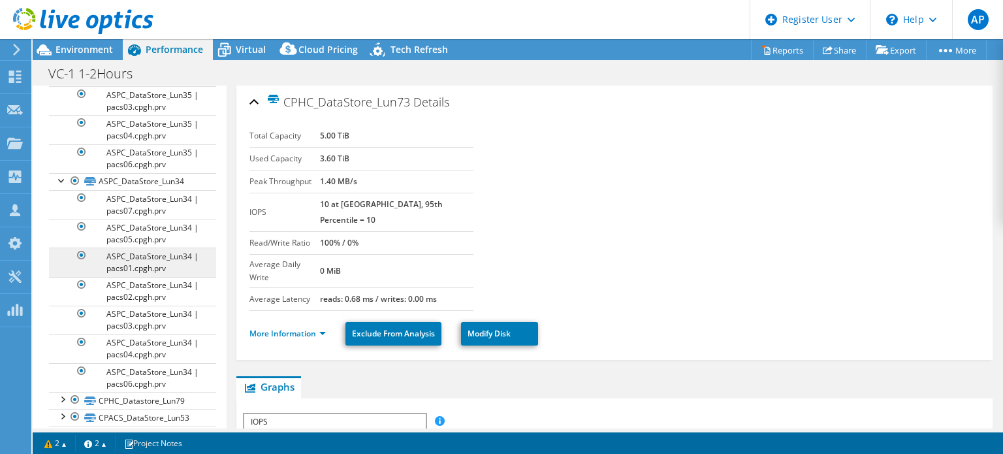
scroll to position [1658, 0]
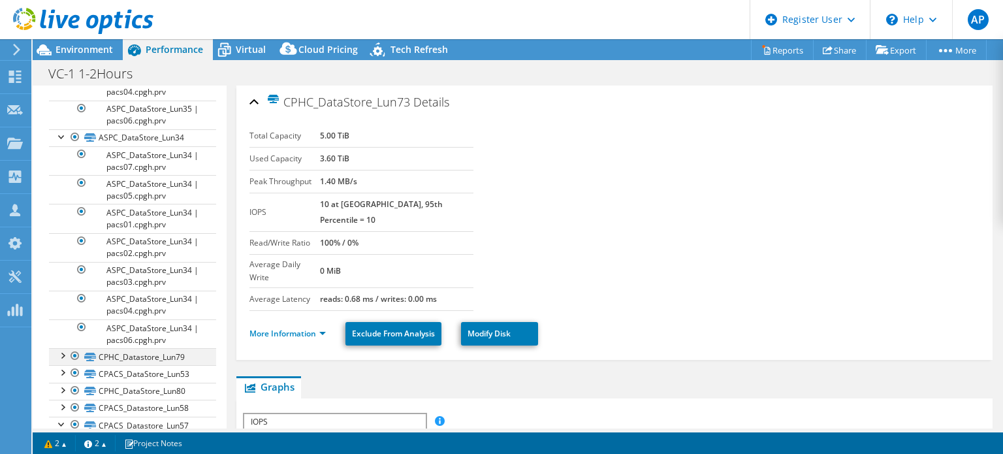
click at [63, 348] on div at bounding box center [61, 354] width 13 height 13
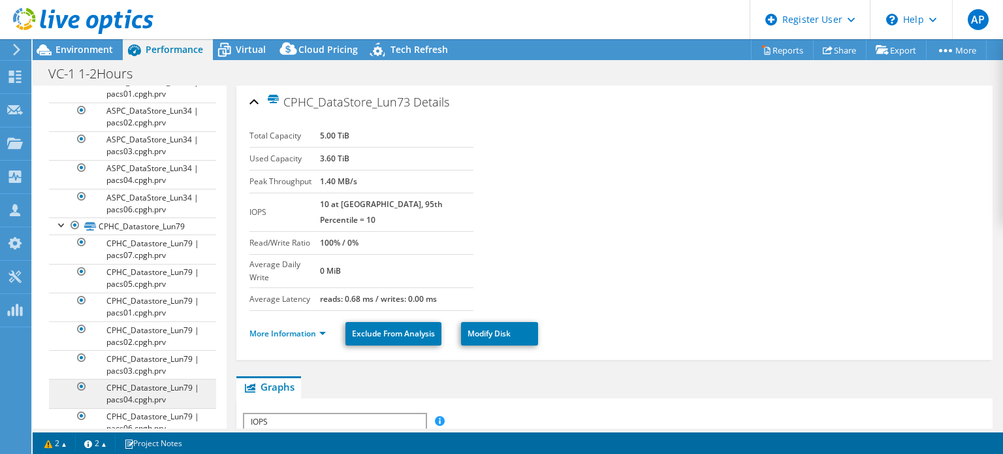
scroll to position [1919, 0]
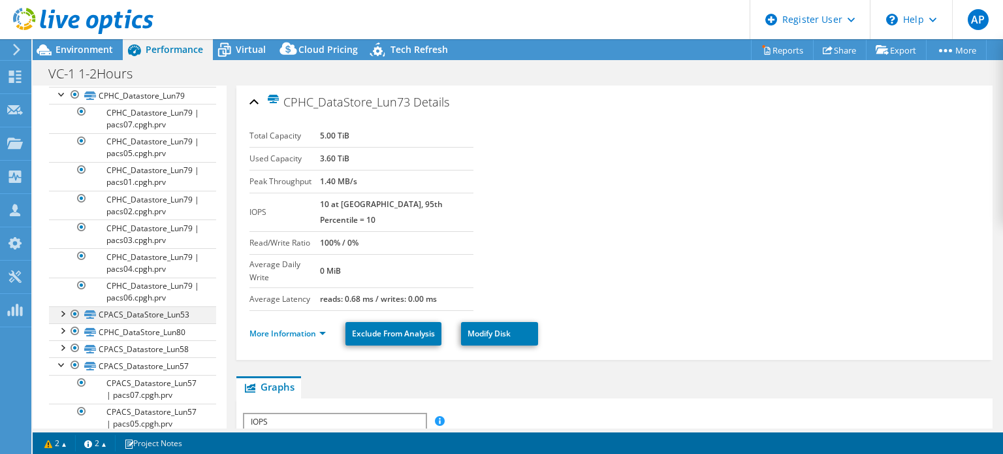
click at [64, 306] on div at bounding box center [61, 312] width 13 height 13
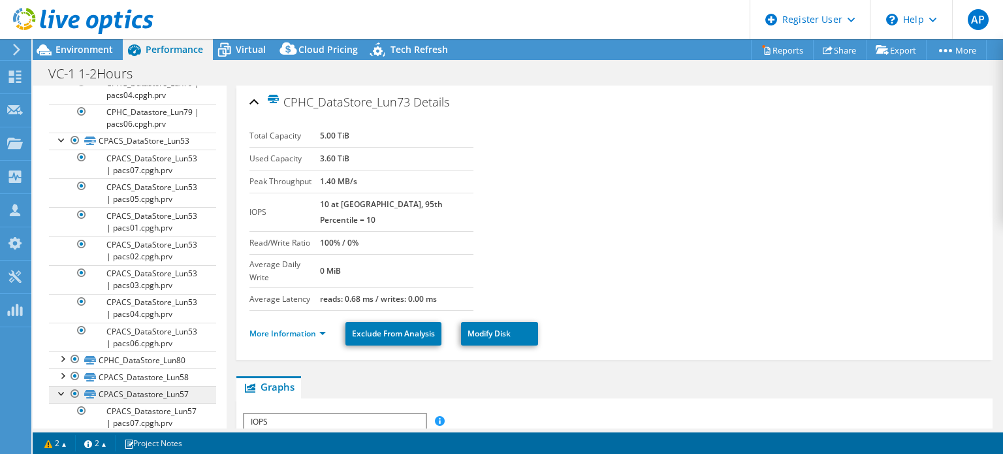
scroll to position [2115, 0]
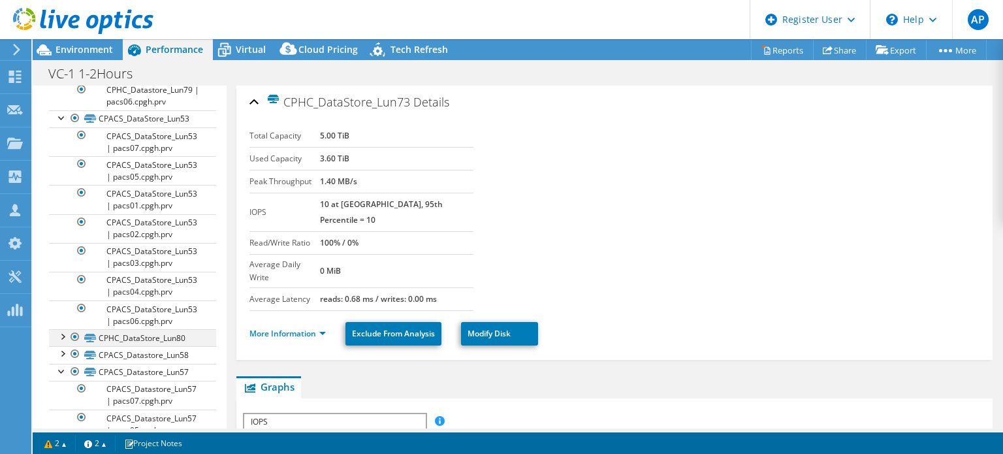
click at [60, 329] on div at bounding box center [61, 335] width 13 height 13
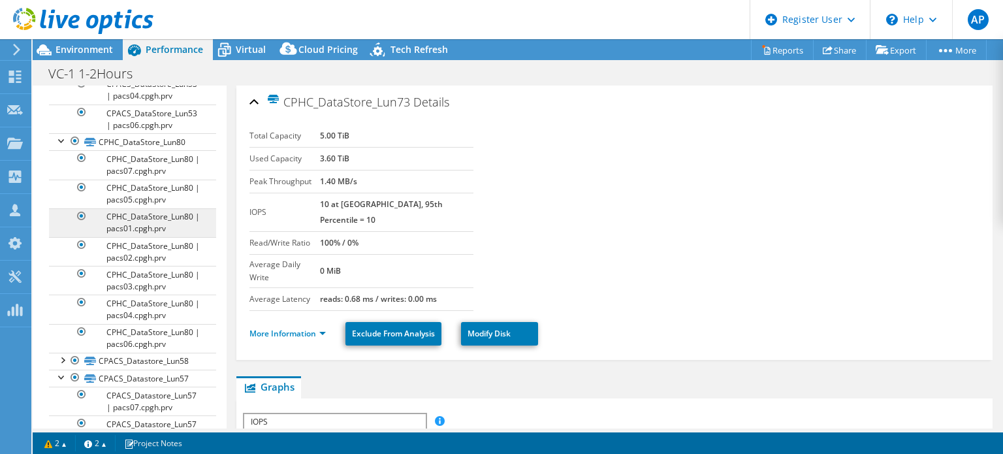
scroll to position [2310, 0]
click at [61, 352] on div at bounding box center [61, 358] width 13 height 13
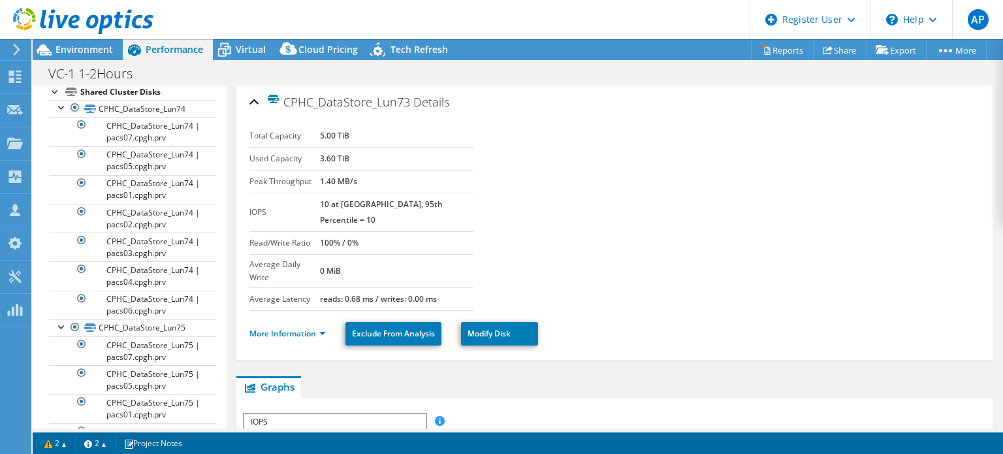
scroll to position [0, 0]
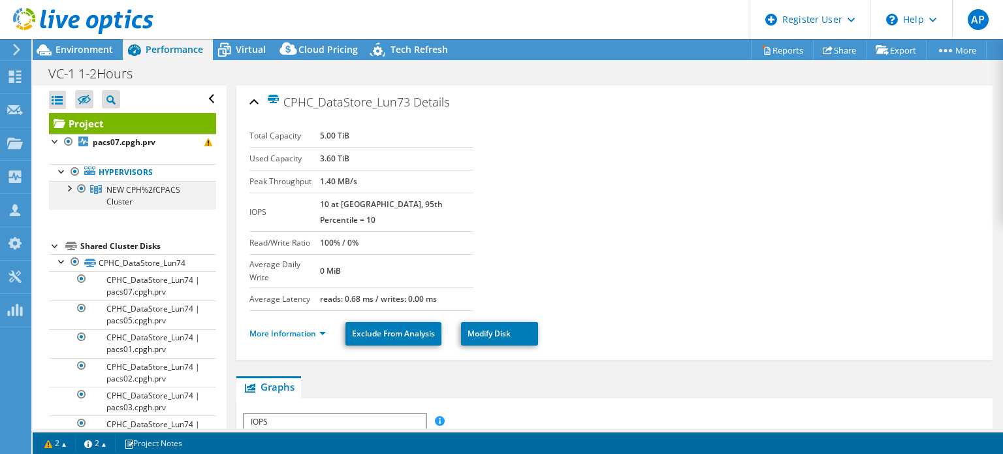
click at [70, 189] on div at bounding box center [68, 187] width 13 height 13
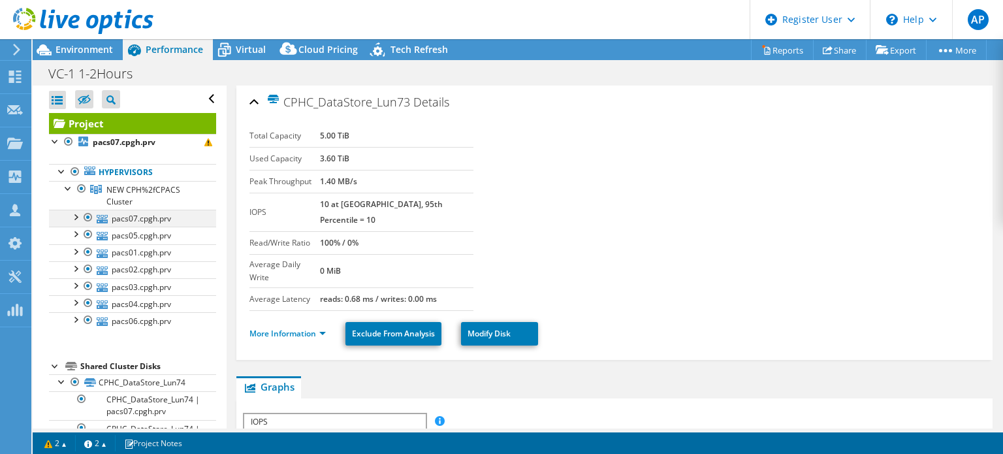
click at [76, 213] on div at bounding box center [75, 216] width 13 height 13
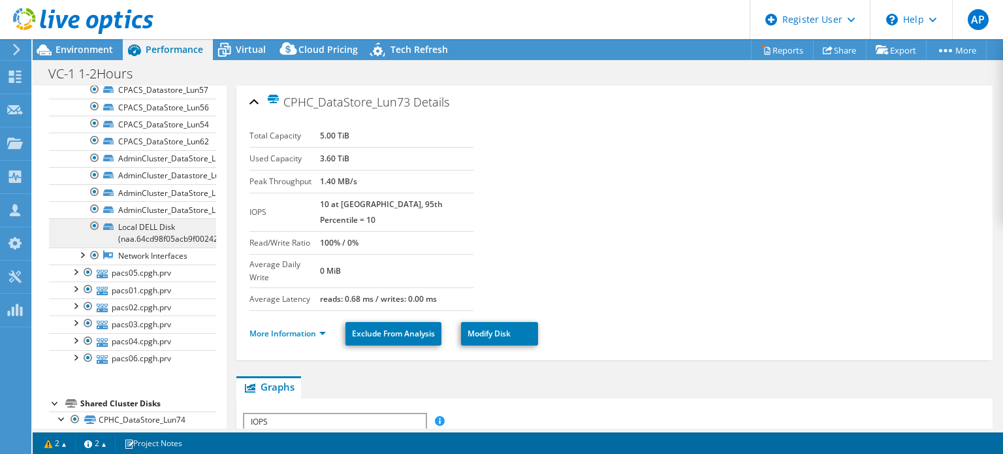
scroll to position [392, 0]
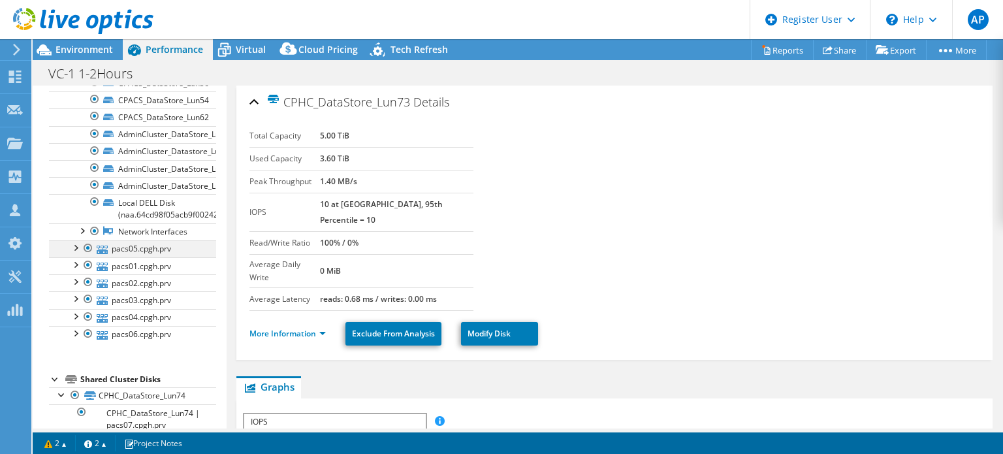
click at [78, 246] on div at bounding box center [75, 246] width 13 height 13
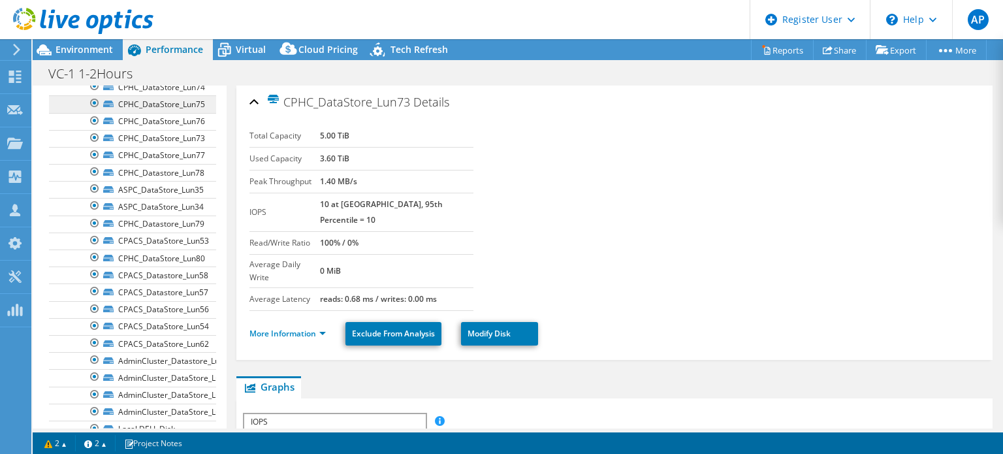
scroll to position [718, 0]
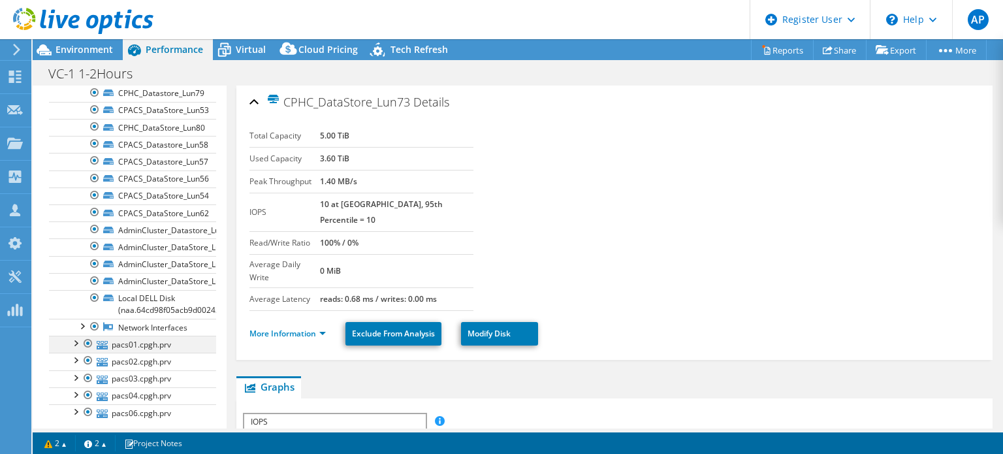
click at [74, 335] on div at bounding box center [75, 341] width 13 height 13
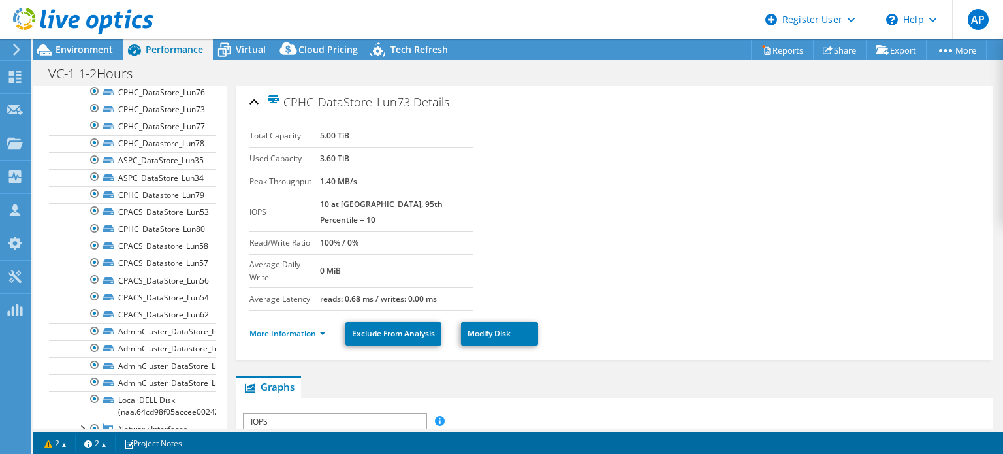
scroll to position [1110, 0]
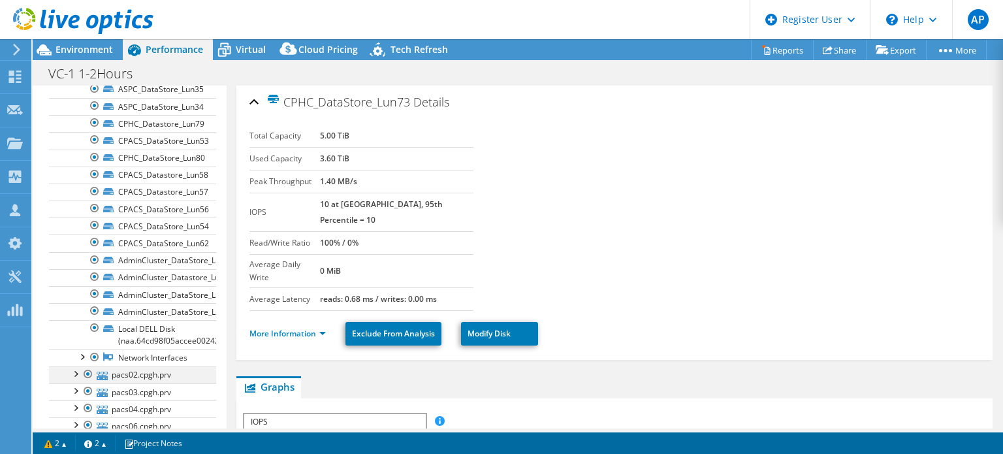
click at [78, 366] on div at bounding box center [75, 372] width 13 height 13
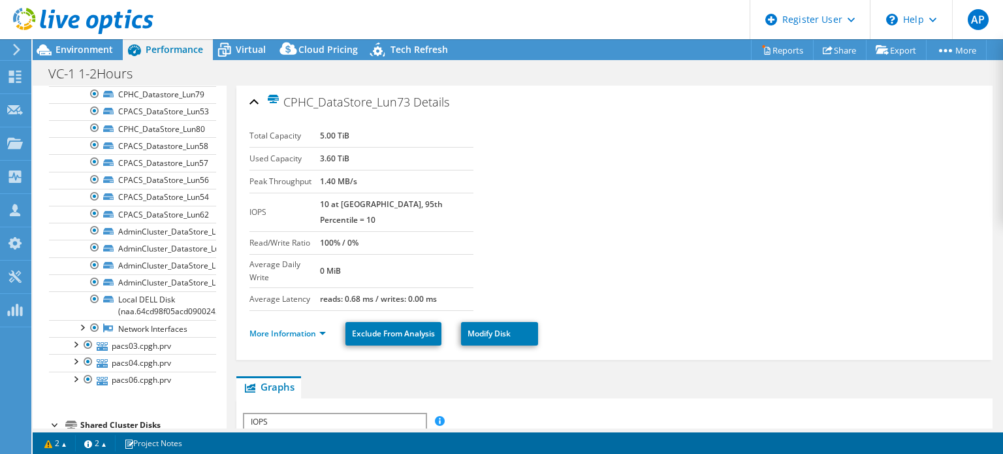
scroll to position [1566, 0]
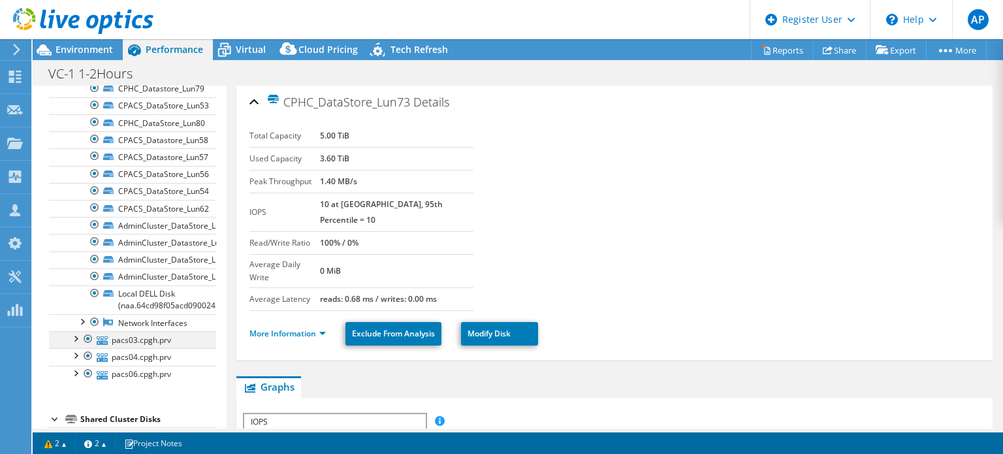
click at [73, 331] on div at bounding box center [75, 337] width 13 height 13
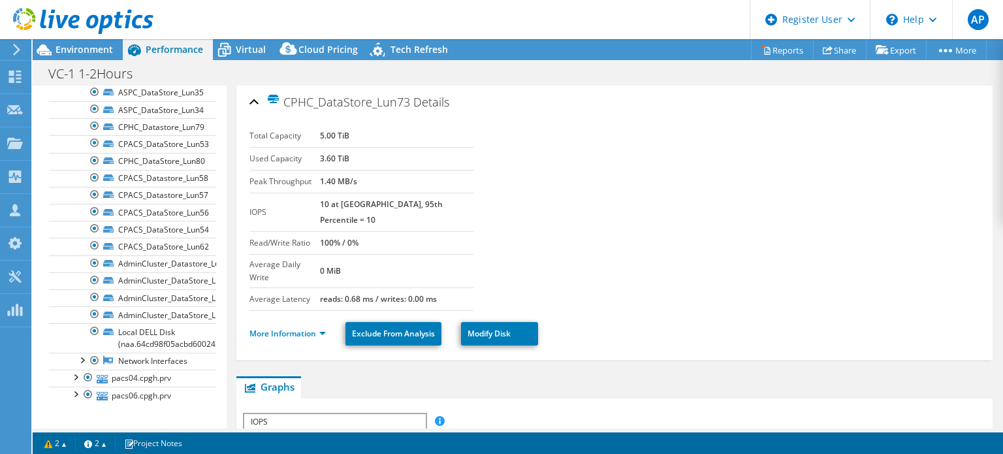
scroll to position [2023, 0]
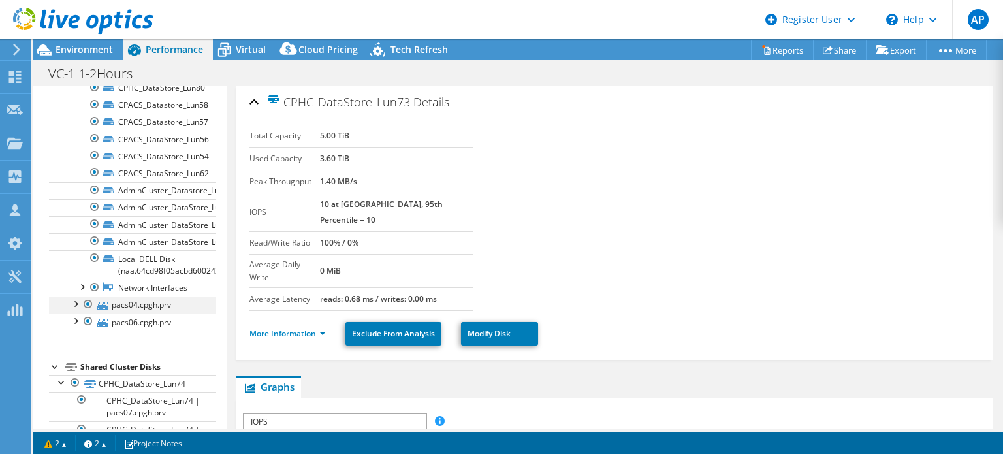
click at [75, 296] on div at bounding box center [75, 302] width 13 height 13
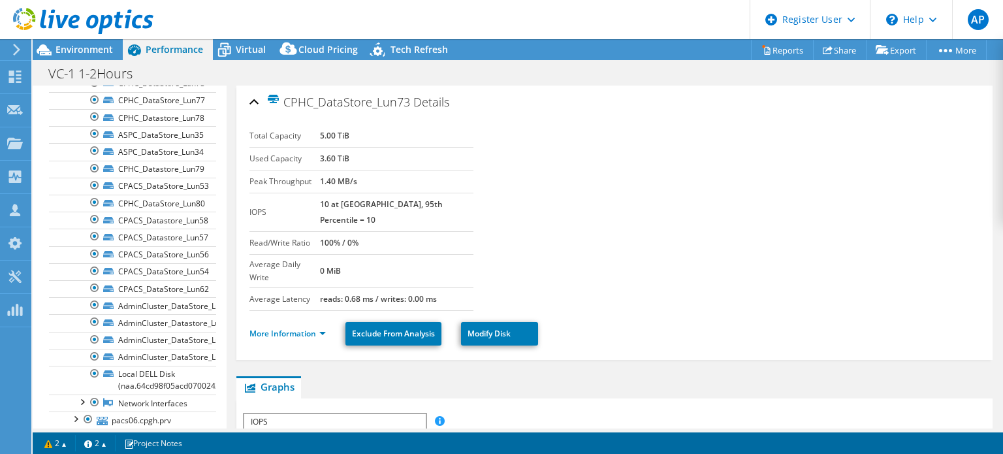
scroll to position [2350, 0]
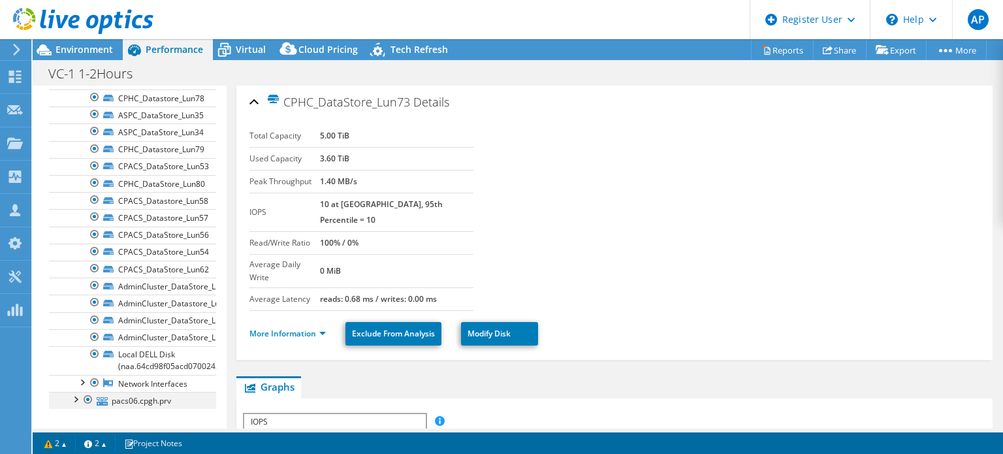
click at [76, 392] on div at bounding box center [75, 398] width 13 height 13
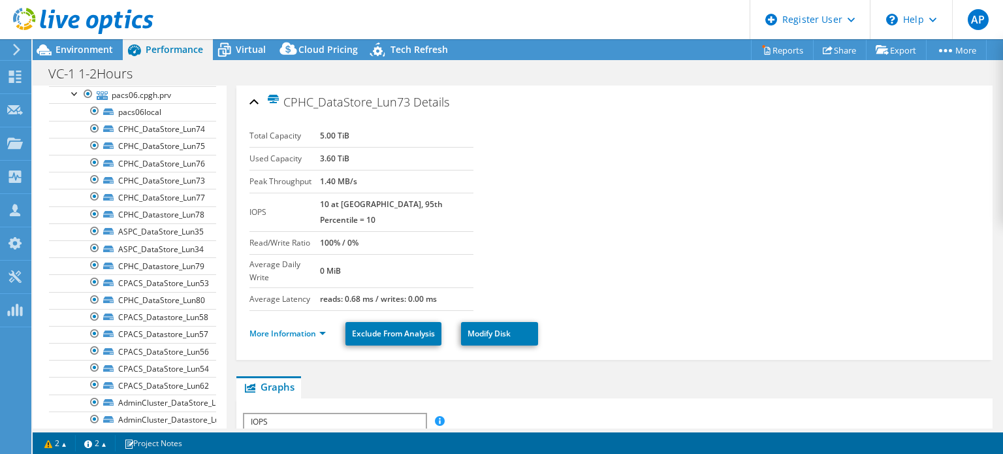
scroll to position [2415, 0]
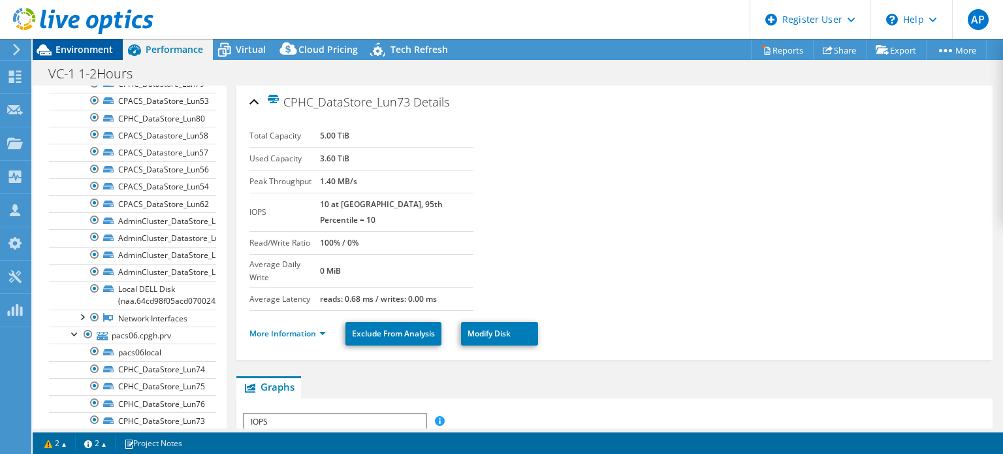
click at [93, 50] on span "Environment" at bounding box center [83, 49] width 57 height 12
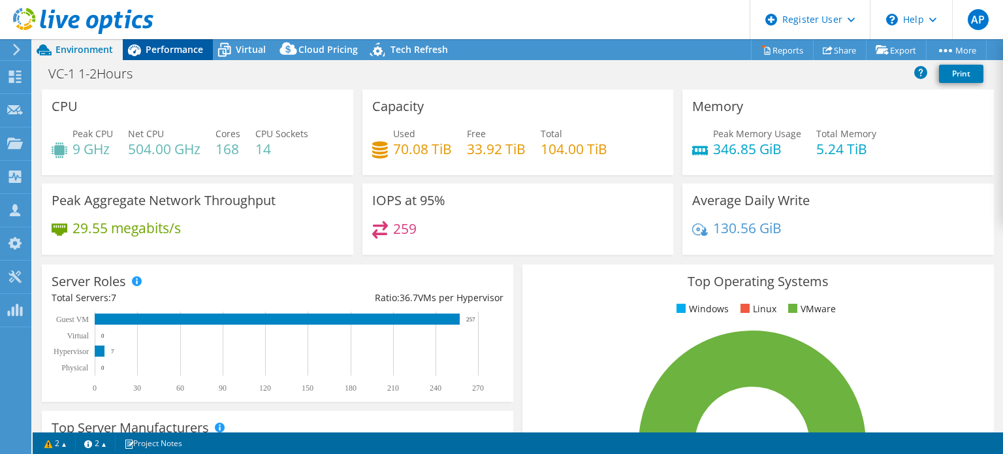
click at [185, 53] on span "Performance" at bounding box center [174, 49] width 57 height 12
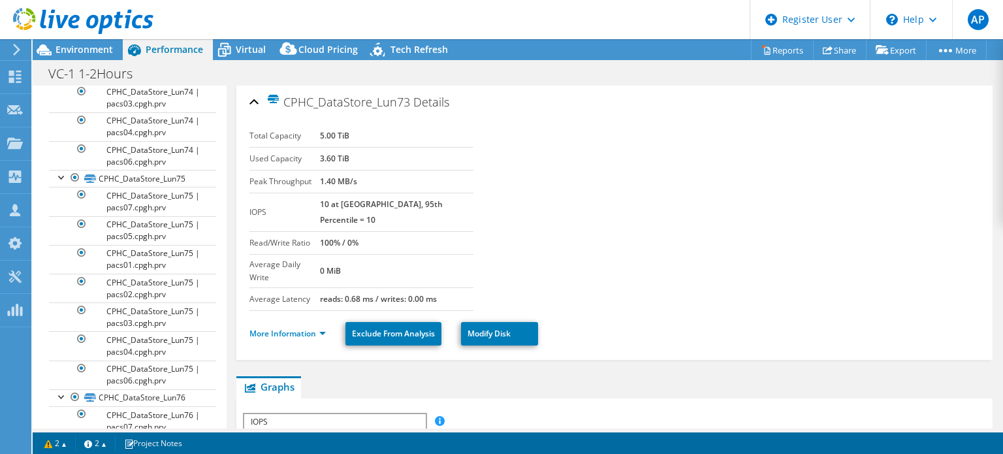
scroll to position [3394, 0]
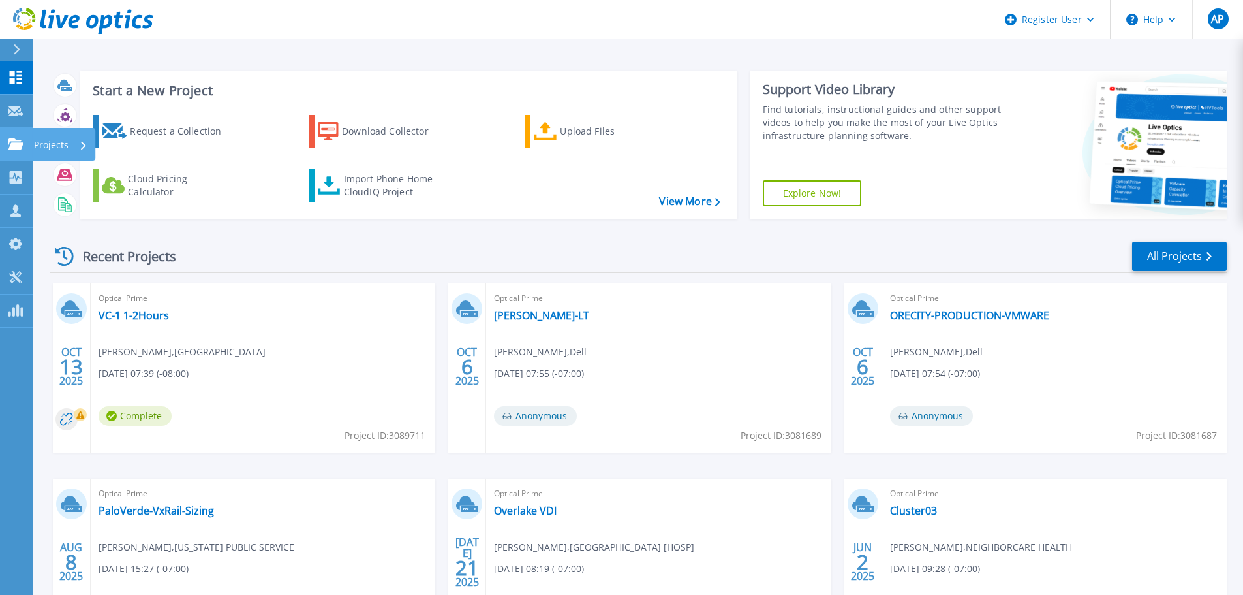
click at [21, 131] on link "Projects Projects" at bounding box center [16, 144] width 33 height 33
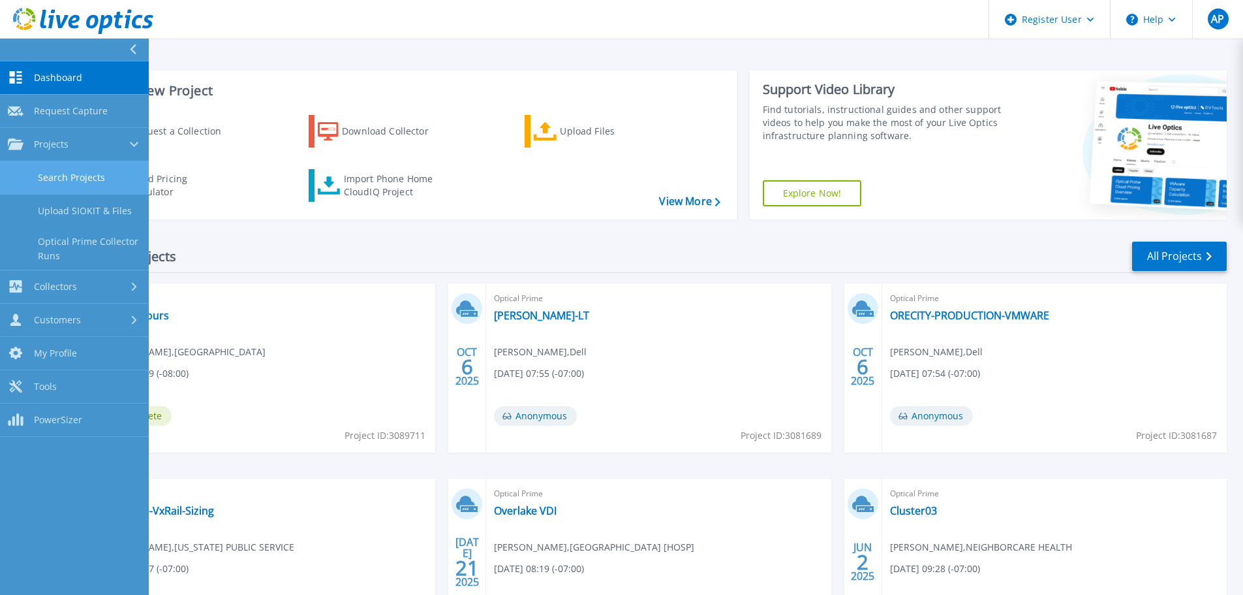
click at [83, 170] on link "Search Projects" at bounding box center [74, 177] width 149 height 33
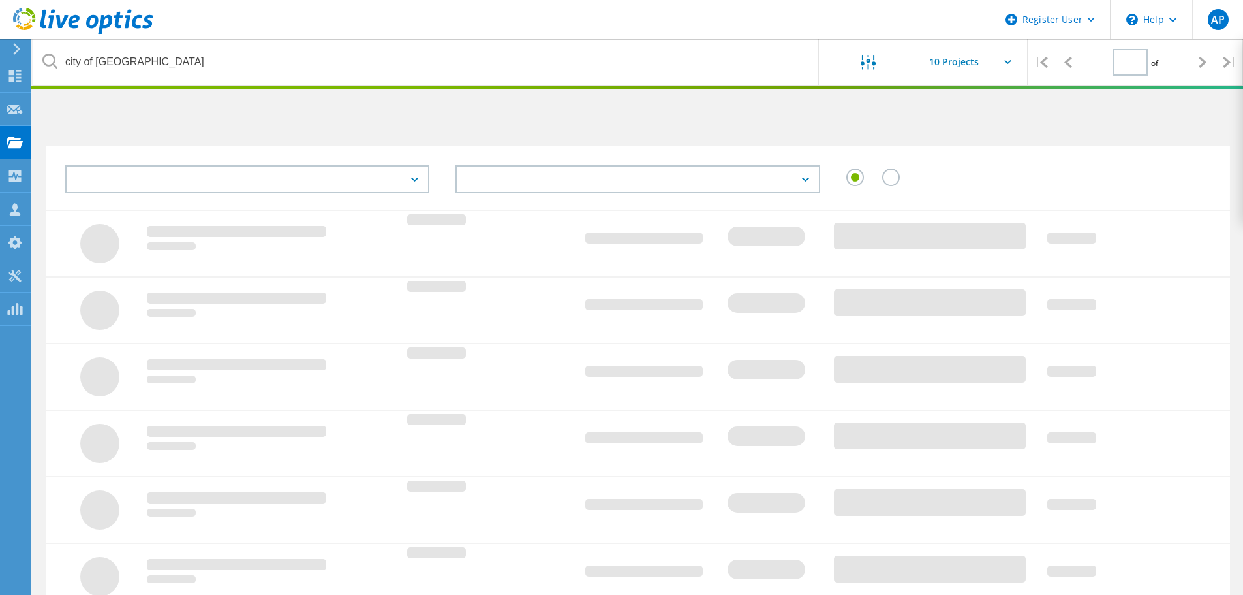
type input "1"
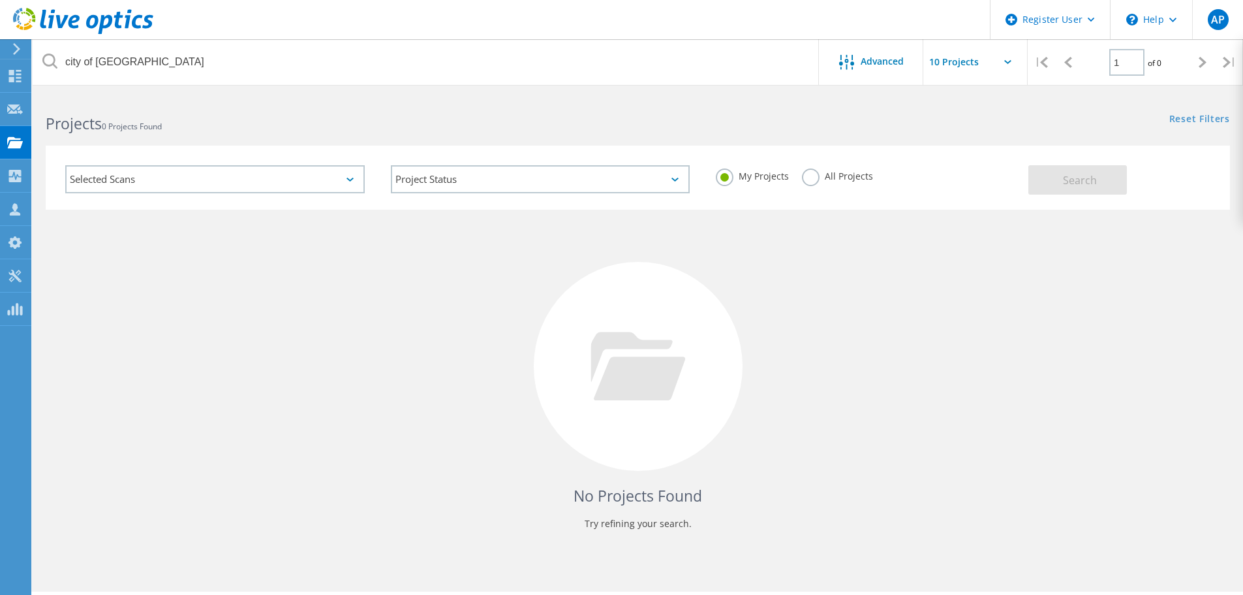
click at [853, 183] on div "All Projects" at bounding box center [837, 177] width 71 height 19
click at [879, 170] on div "My Projects All Projects" at bounding box center [866, 176] width 326 height 48
click at [854, 174] on label "All Projects" at bounding box center [837, 174] width 71 height 12
click at [0, 0] on input "All Projects" at bounding box center [0, 0] width 0 height 0
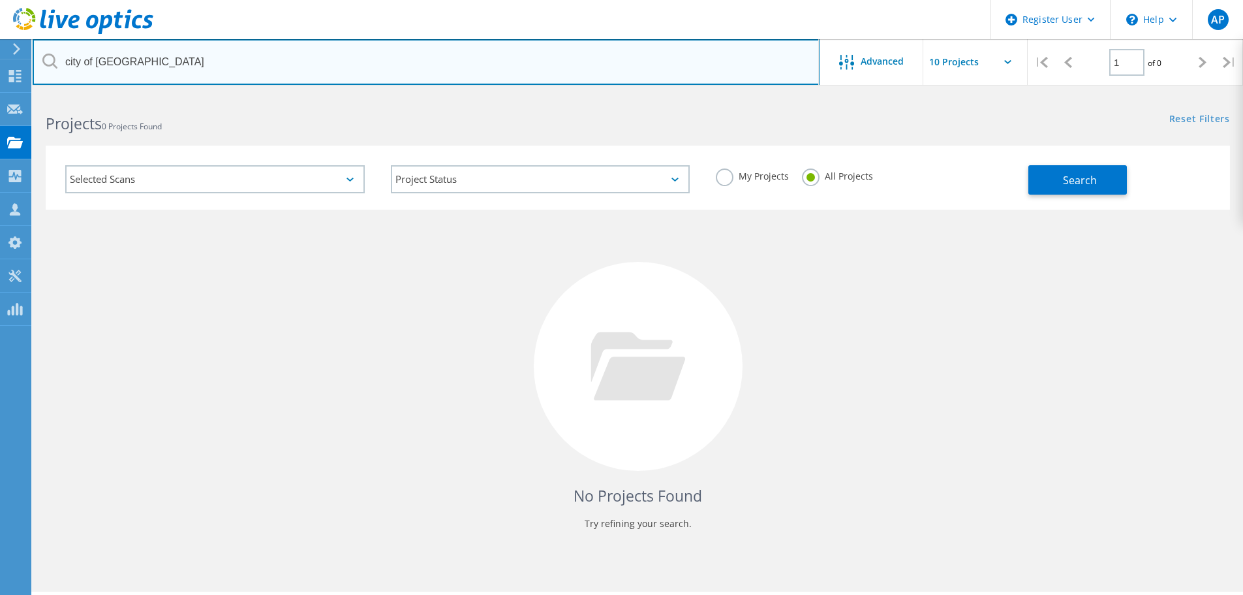
click at [307, 70] on input "city of vancouver" at bounding box center [426, 62] width 787 height 46
type input "central peninsula"
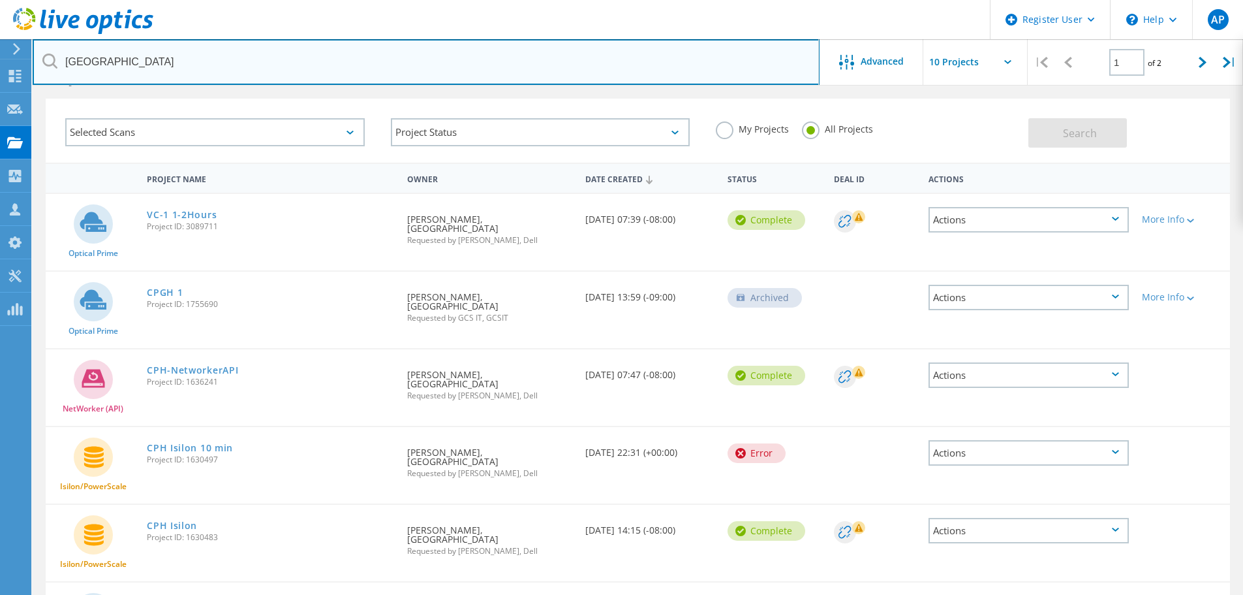
scroll to position [65, 0]
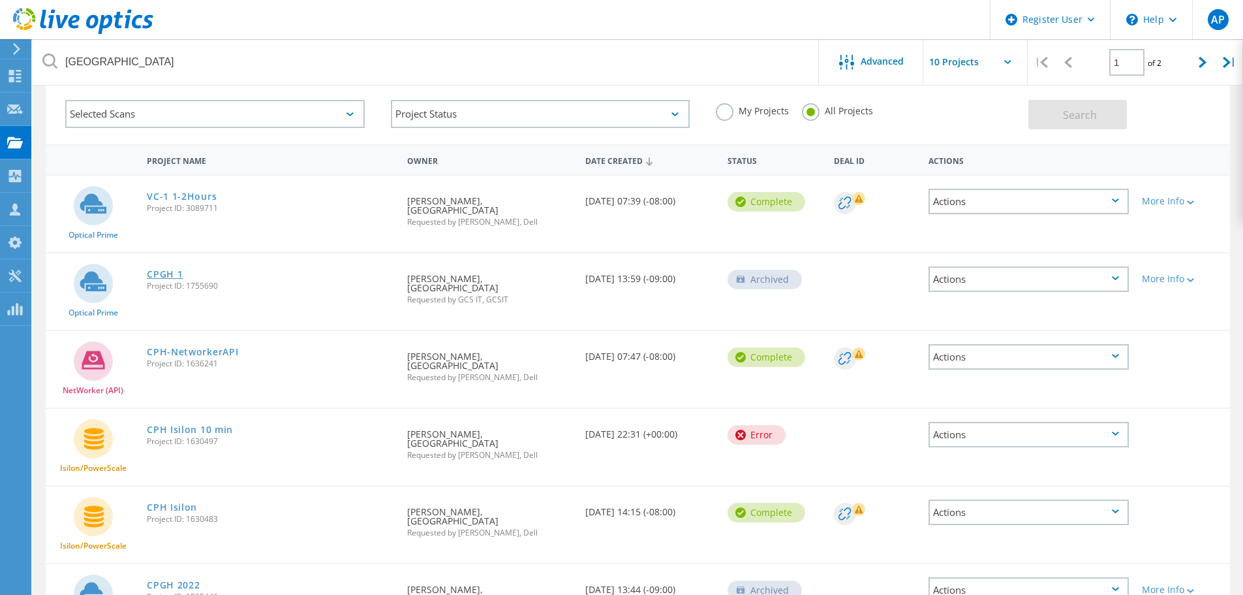
click at [166, 270] on link "CPGH 1" at bounding box center [165, 274] width 36 height 9
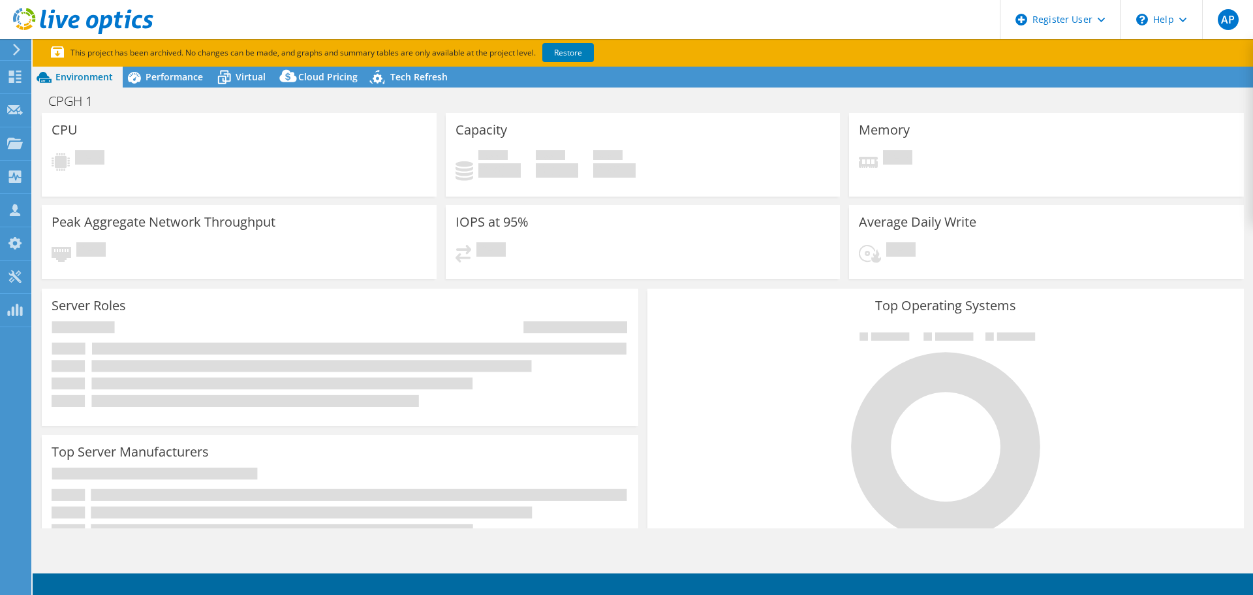
select select "USD"
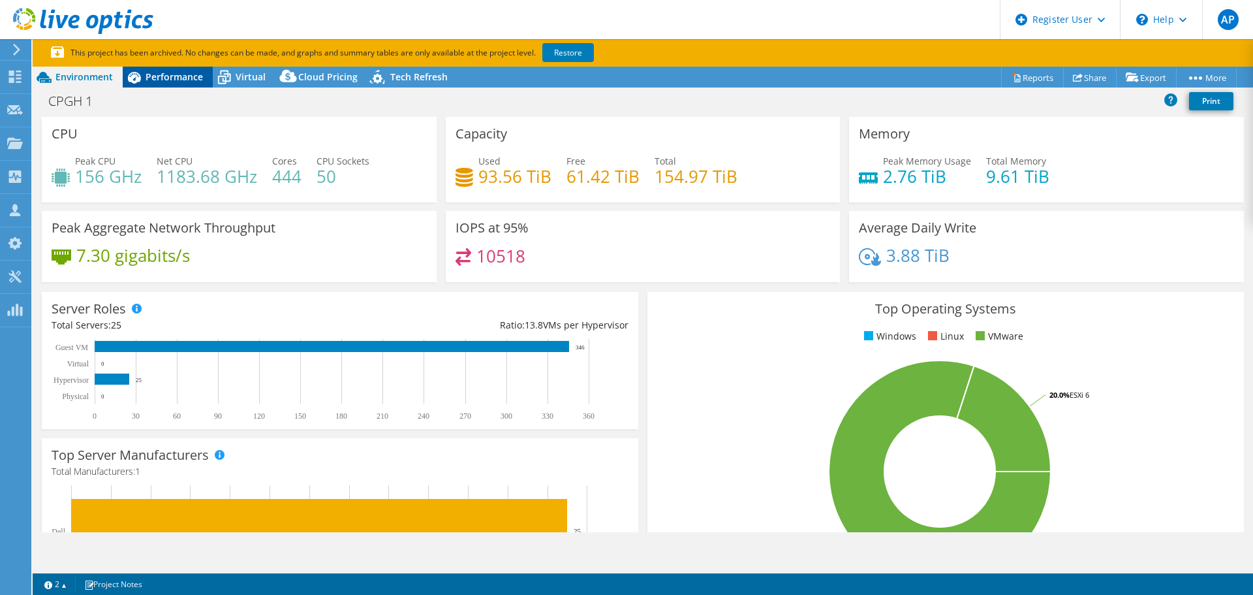
click at [184, 81] on span "Performance" at bounding box center [174, 76] width 57 height 12
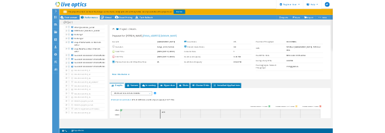
scroll to position [1101, 0]
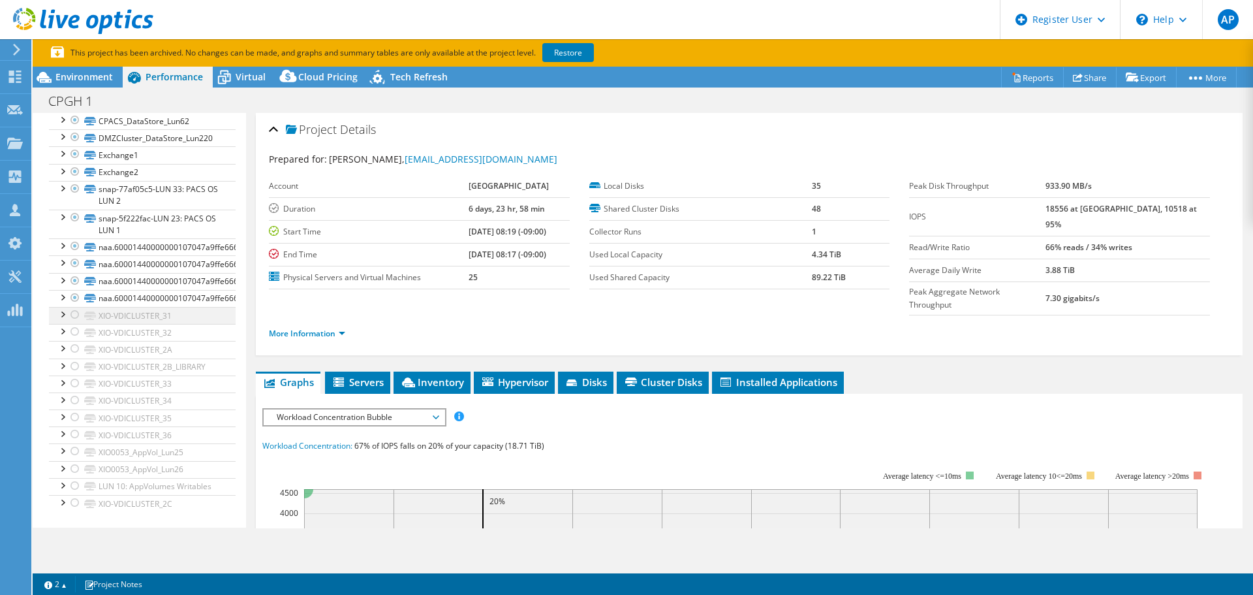
click at [59, 307] on div at bounding box center [61, 313] width 13 height 13
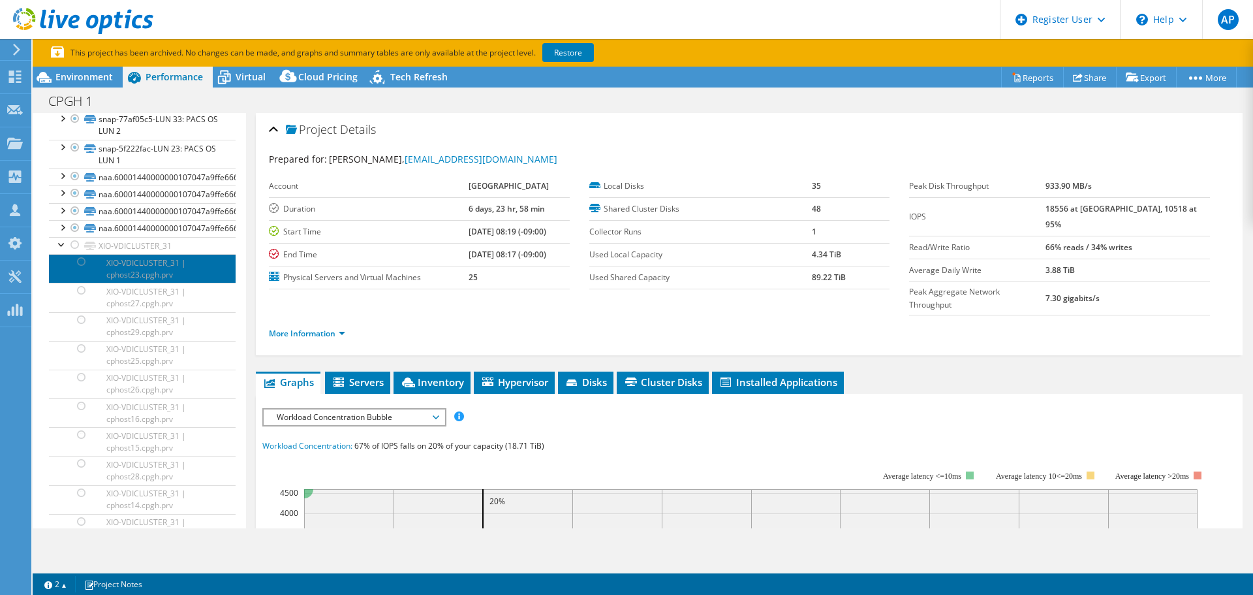
click at [165, 283] on link "XIO-VDICLUSTER_31 | cphost23.cpgh.prv" at bounding box center [142, 268] width 187 height 29
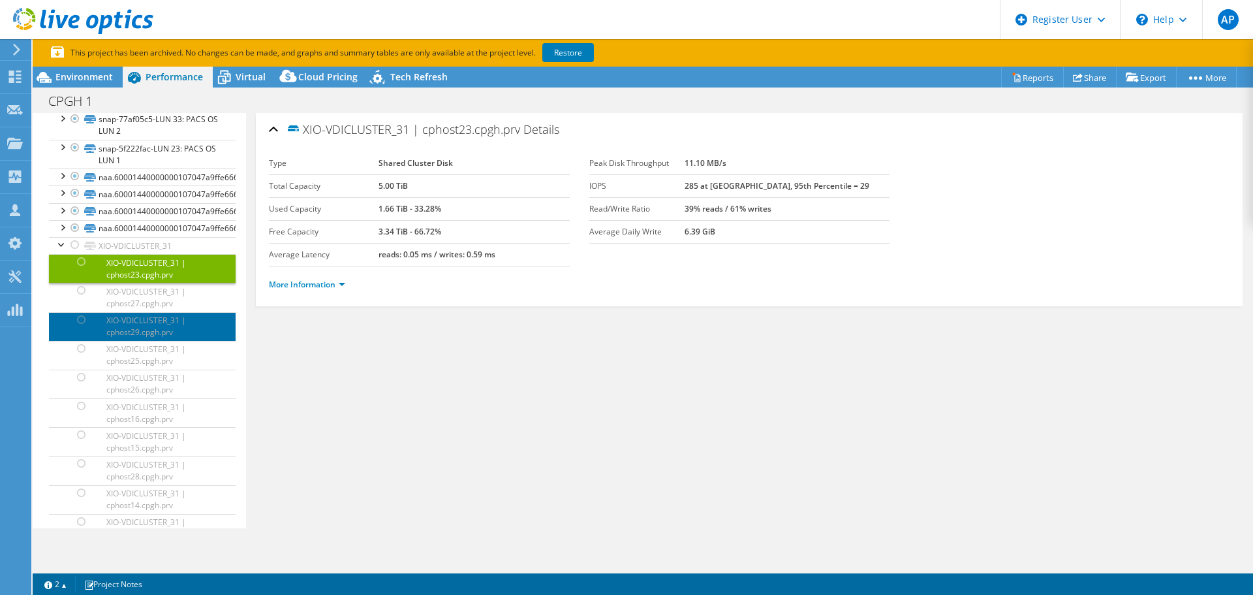
click at [99, 341] on link "XIO-VDICLUSTER_31 | cphost29.cpgh.prv" at bounding box center [142, 326] width 187 height 29
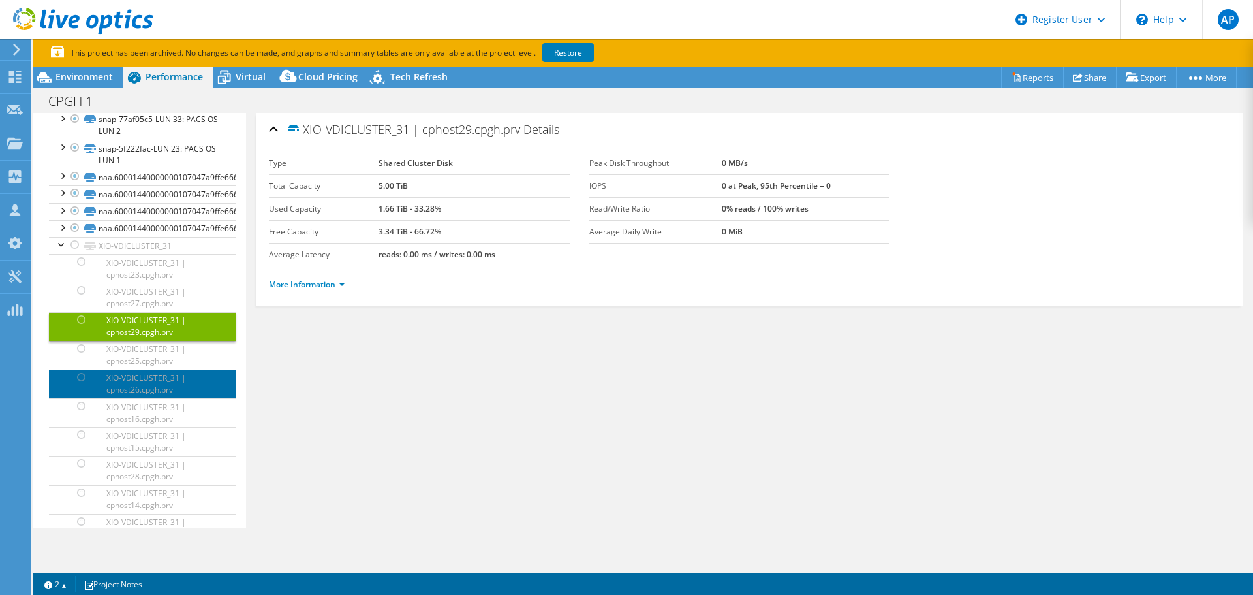
click at [117, 398] on link "XIO-VDICLUSTER_31 | cphost26.cpgh.prv" at bounding box center [142, 383] width 187 height 29
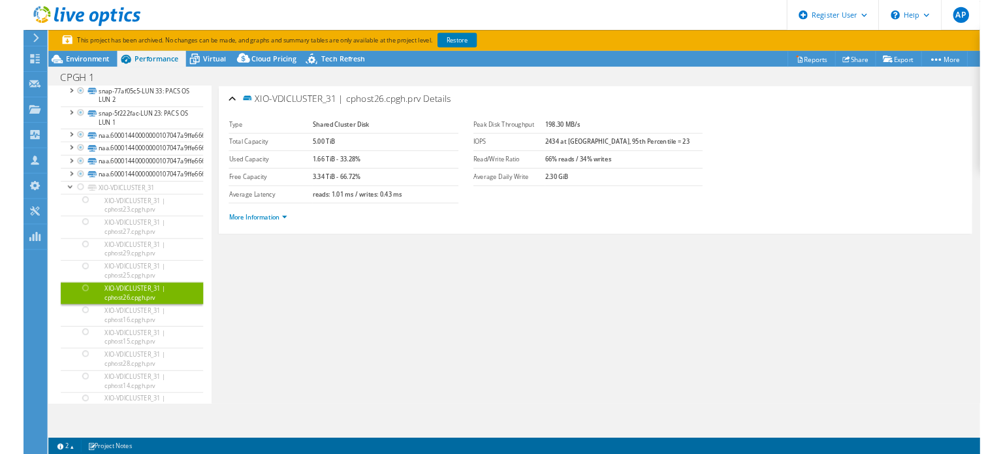
scroll to position [0, 0]
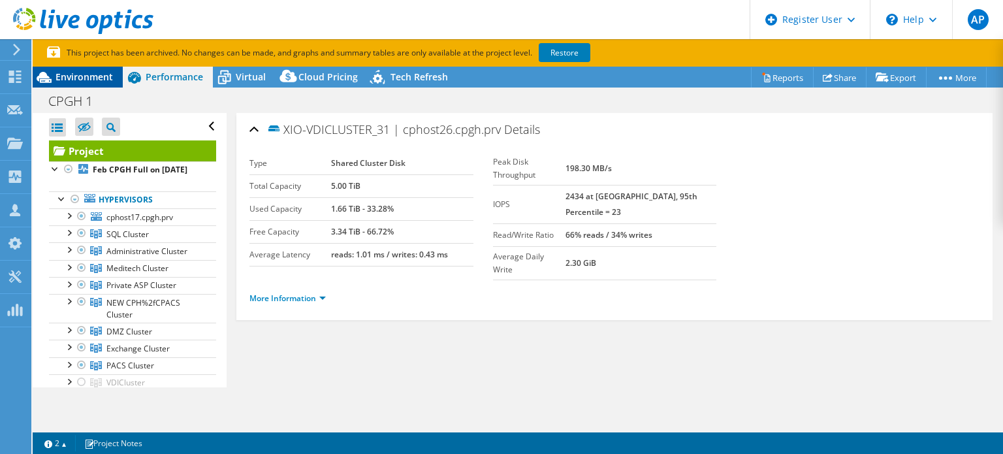
click at [81, 80] on span "Environment" at bounding box center [83, 76] width 57 height 12
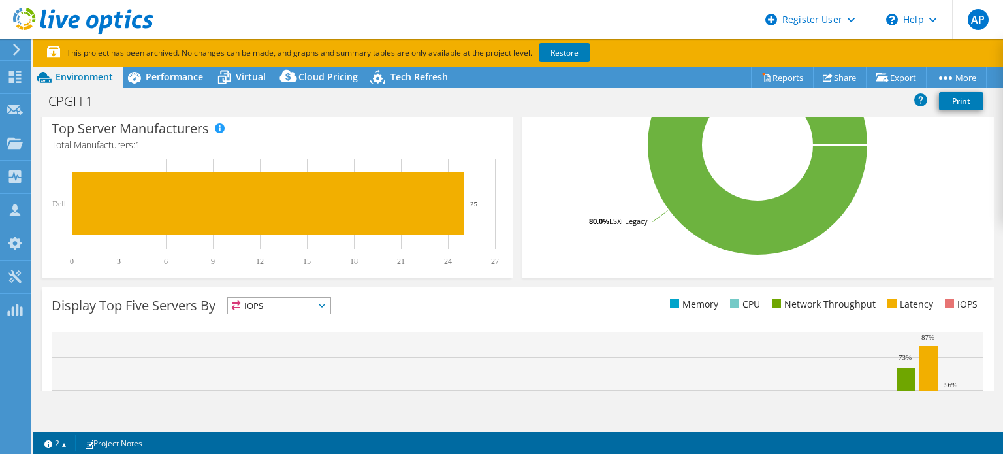
scroll to position [521, 0]
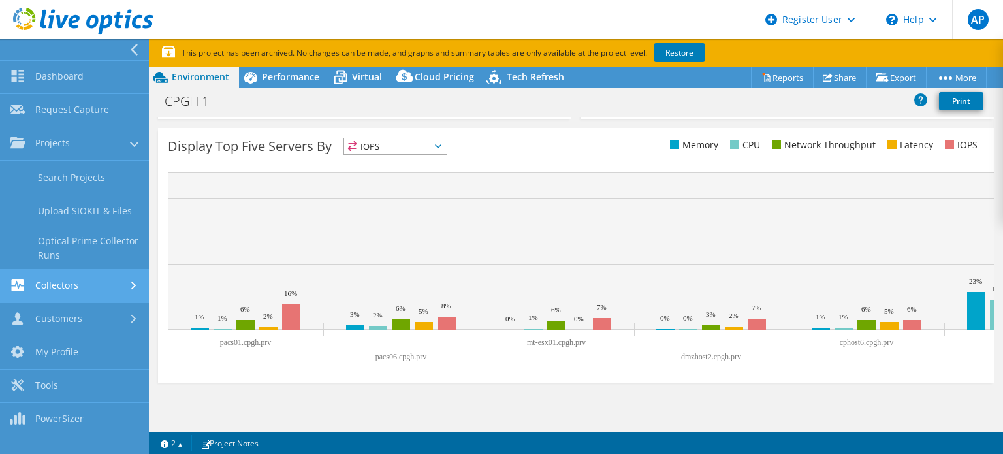
click at [84, 287] on link "Collectors" at bounding box center [74, 286] width 149 height 33
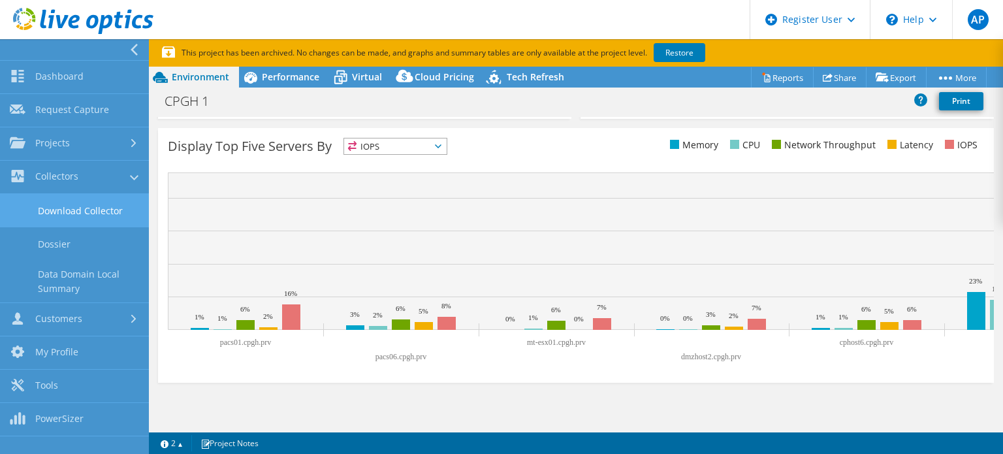
click at [89, 204] on link "Download Collector" at bounding box center [74, 210] width 149 height 33
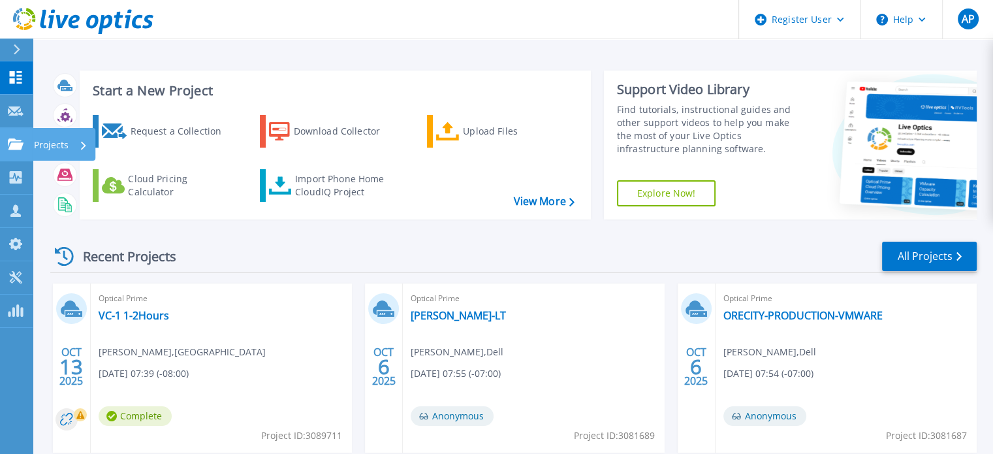
click at [19, 136] on link "Projects Projects" at bounding box center [16, 144] width 33 height 33
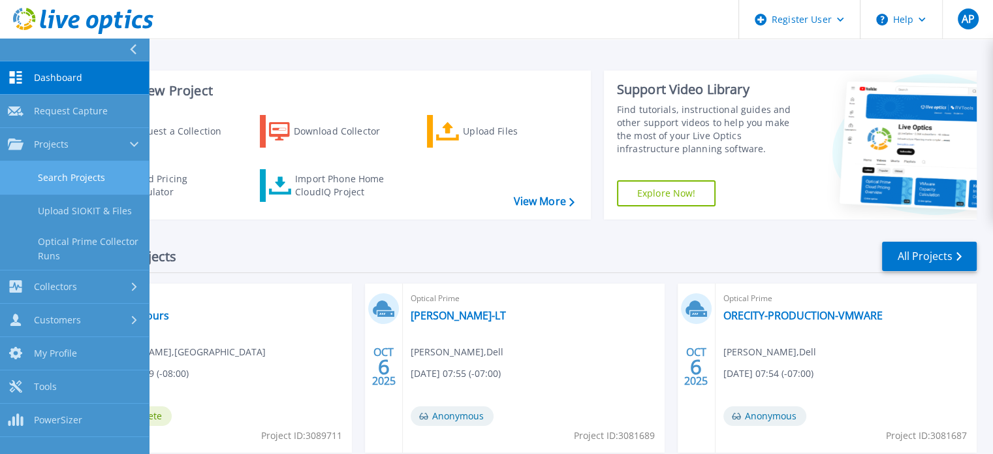
click at [40, 177] on link "Search Projects" at bounding box center [74, 177] width 149 height 33
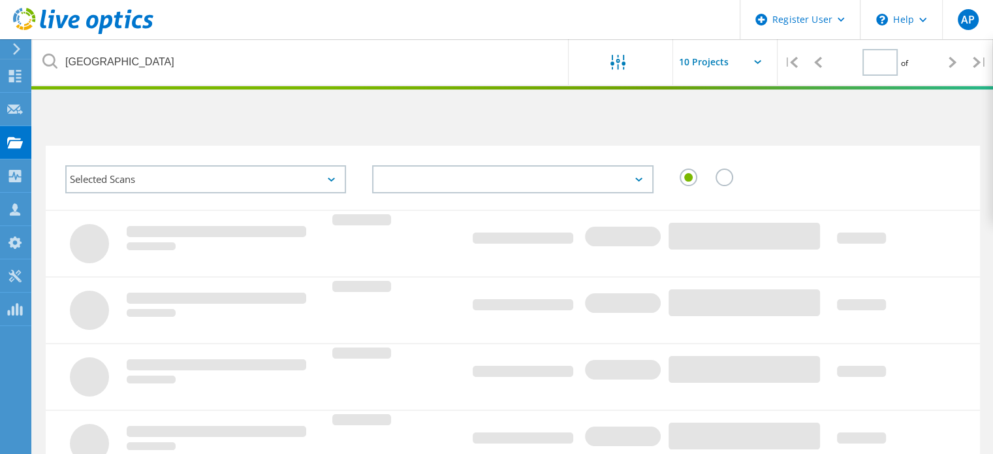
type input "1"
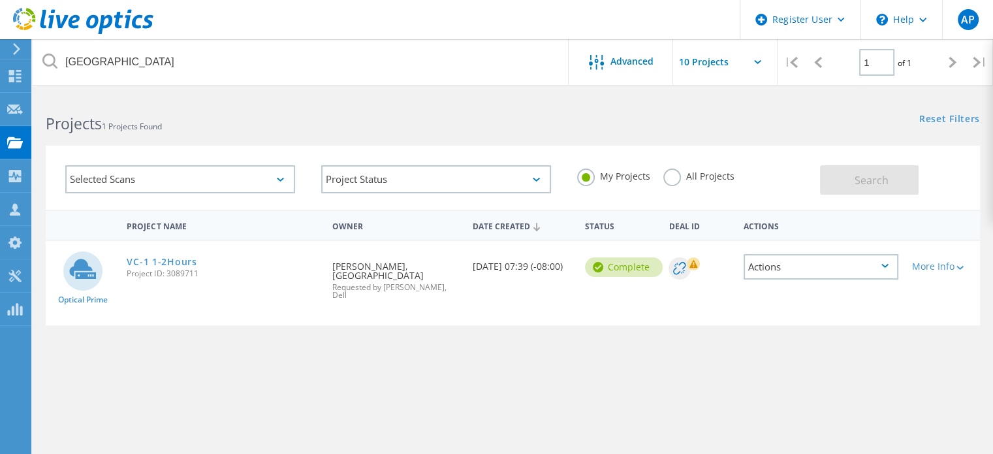
click at [686, 172] on label "All Projects" at bounding box center [698, 174] width 71 height 12
click at [0, 0] on input "All Projects" at bounding box center [0, 0] width 0 height 0
click at [849, 176] on button "Search" at bounding box center [869, 179] width 99 height 29
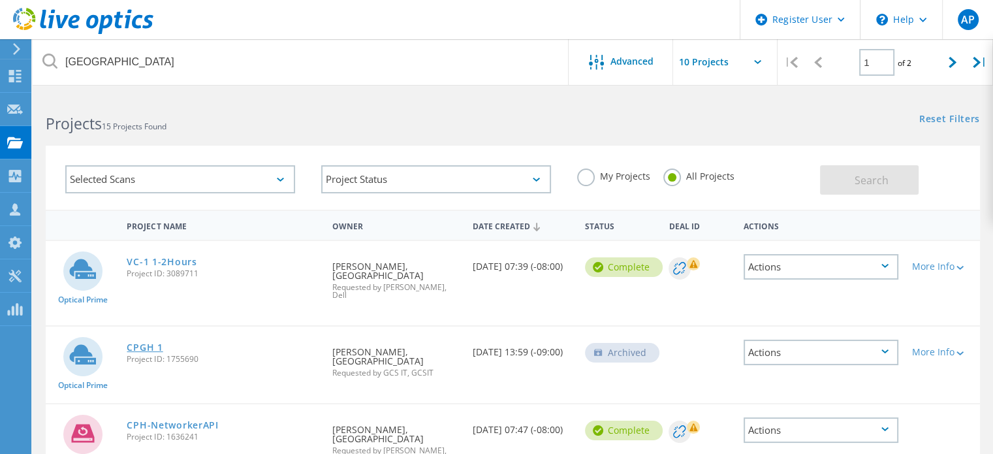
click at [151, 352] on link "CPGH 1" at bounding box center [145, 347] width 36 height 9
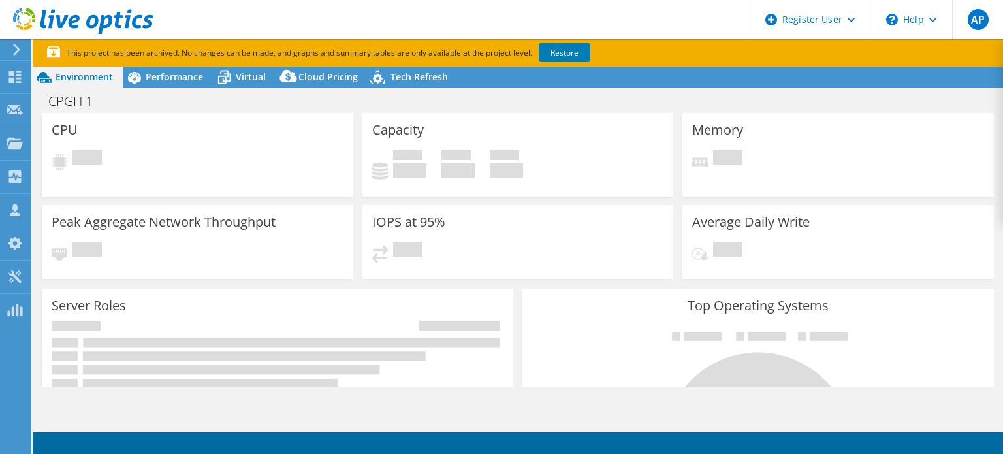
select select "USD"
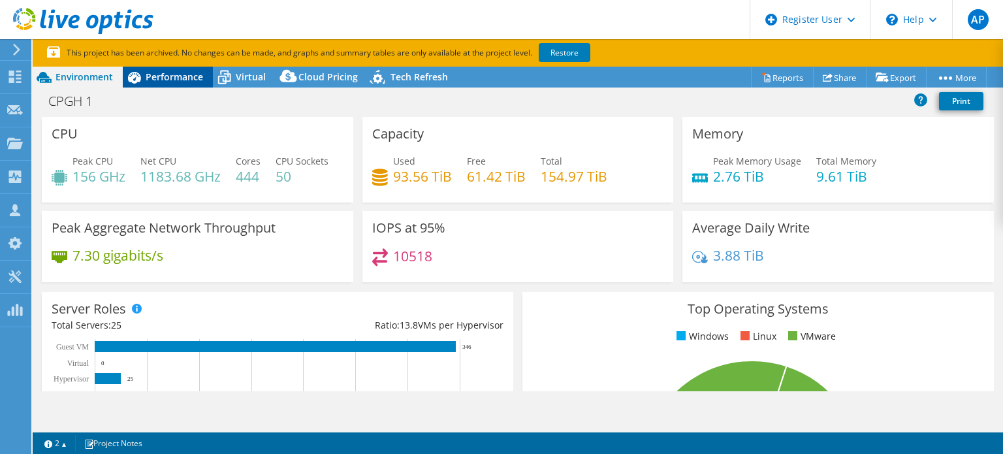
click at [171, 78] on span "Performance" at bounding box center [174, 76] width 57 height 12
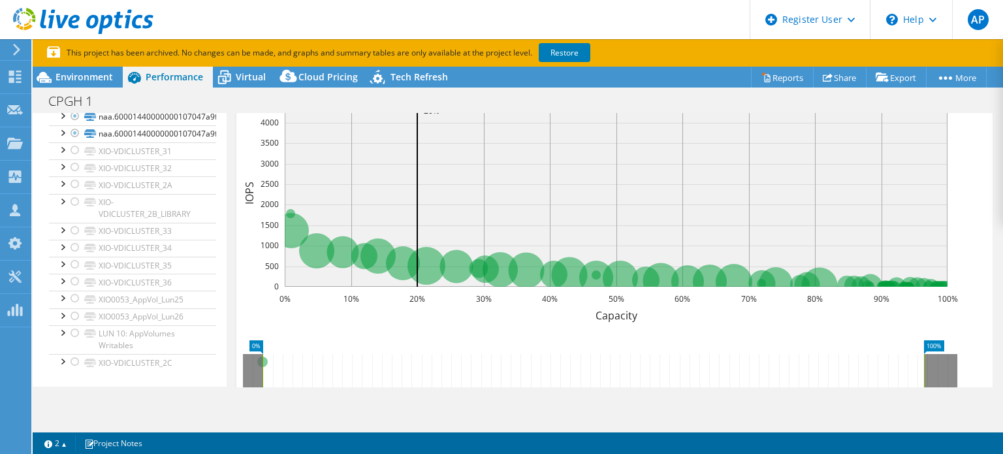
scroll to position [568, 0]
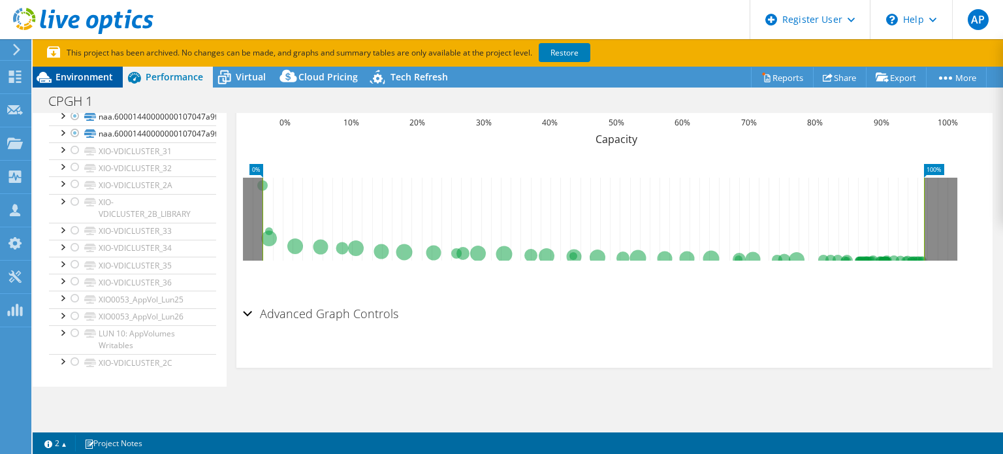
click at [97, 86] on div "Environment" at bounding box center [78, 77] width 90 height 21
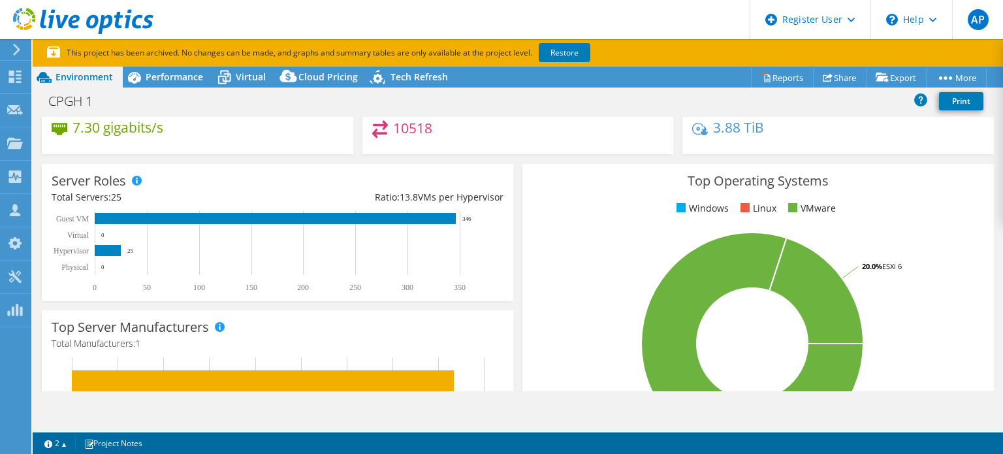
scroll to position [131, 0]
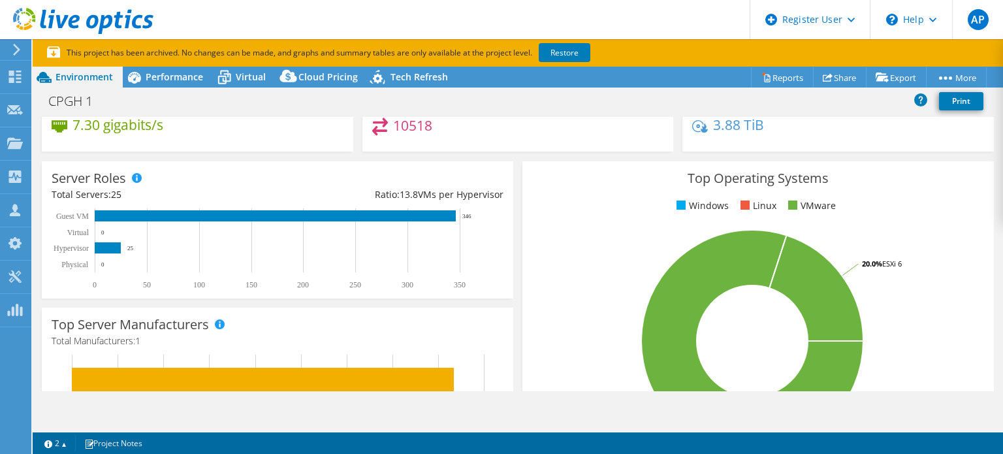
click at [408, 132] on h4 "10518" at bounding box center [412, 125] width 39 height 14
click at [478, 146] on div "10518" at bounding box center [518, 131] width 292 height 28
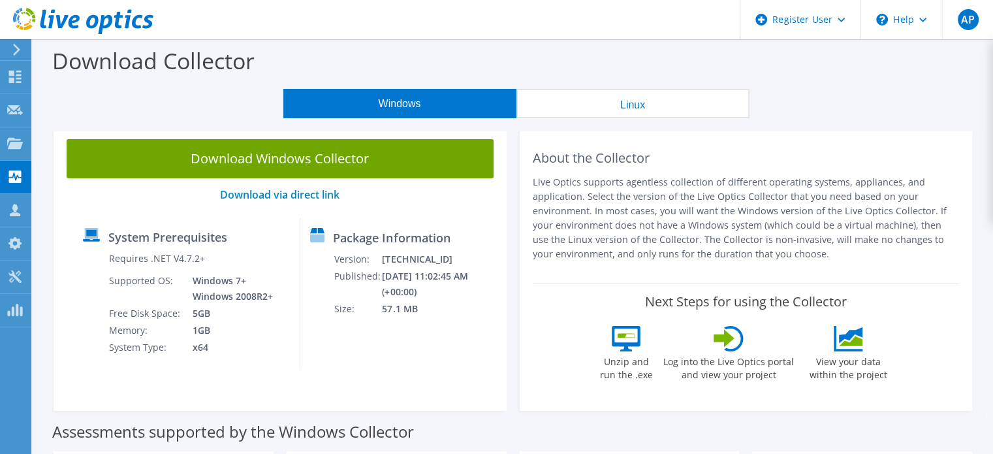
click at [556, 96] on button "Linux" at bounding box center [632, 103] width 233 height 29
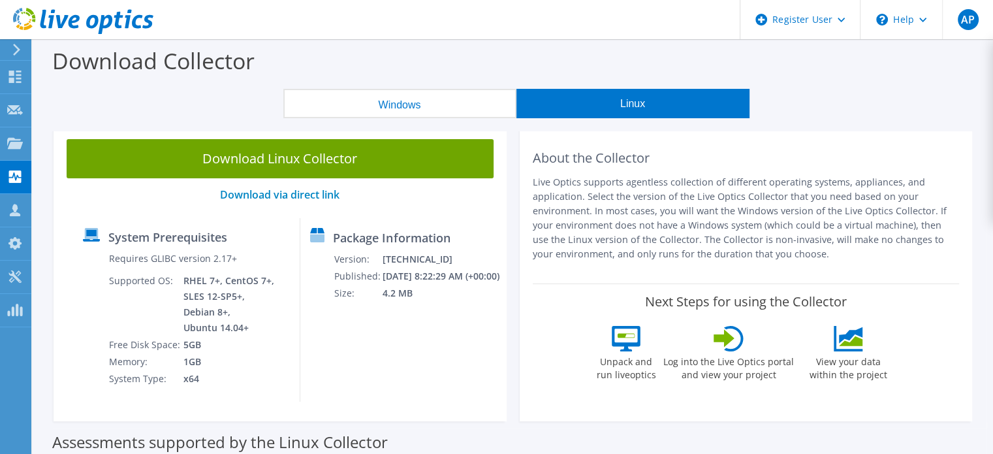
click at [418, 106] on button "Windows" at bounding box center [399, 103] width 233 height 29
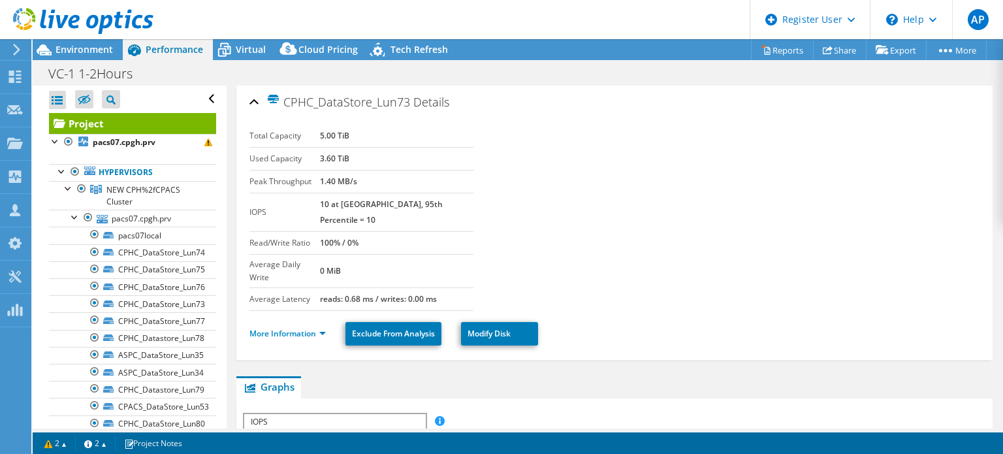
select select "USD"
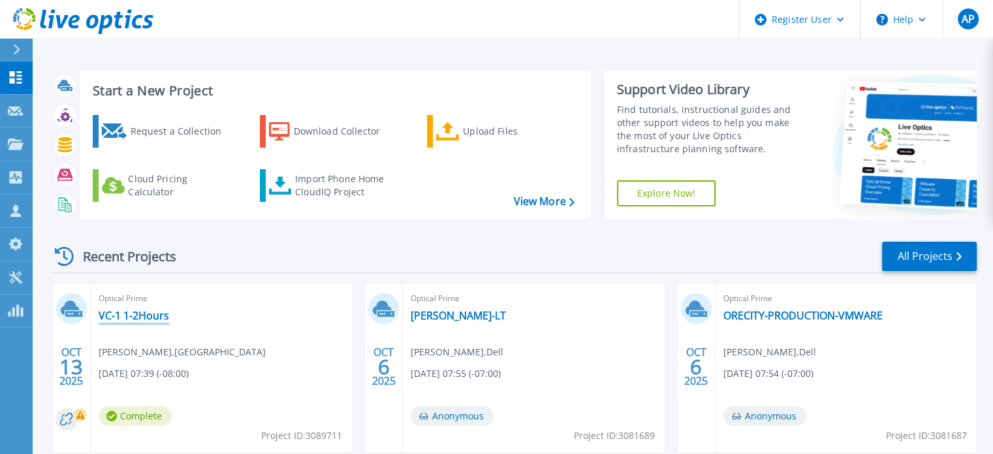
click at [146, 309] on link "VC-1 1-2Hours" at bounding box center [134, 315] width 70 height 13
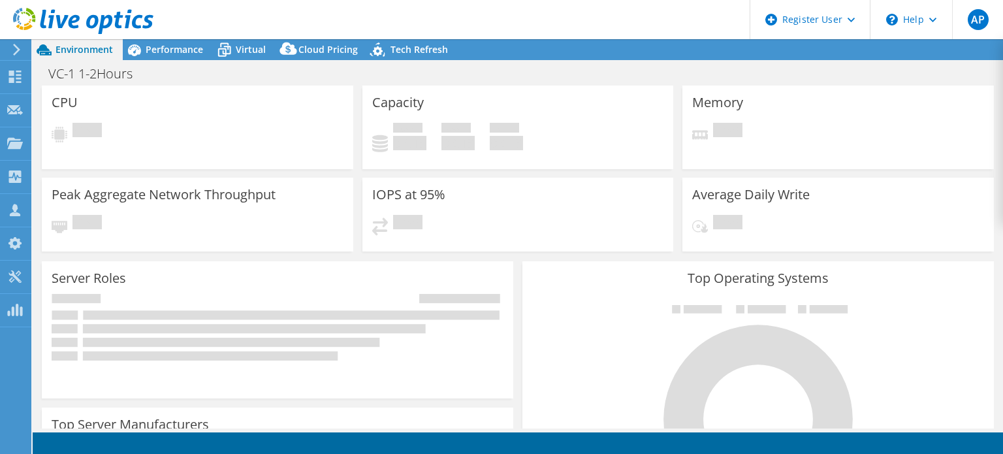
select select "USD"
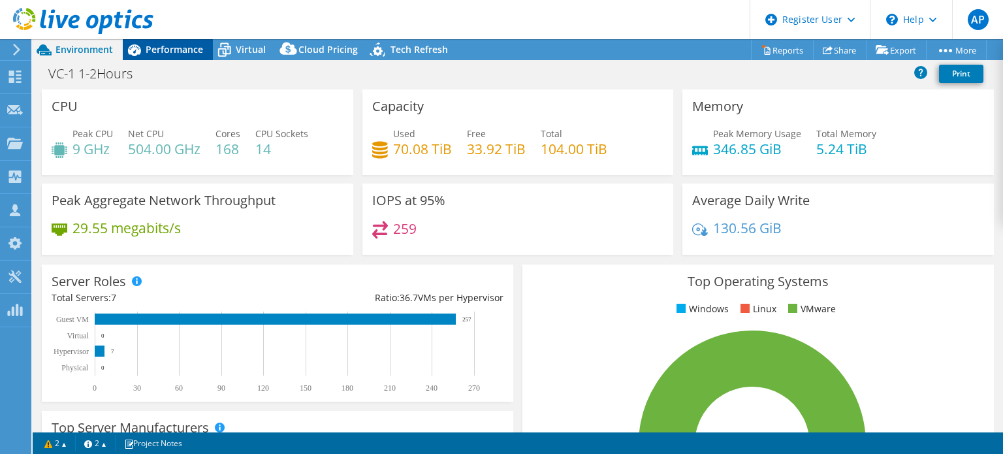
click at [203, 52] on div "Performance" at bounding box center [168, 49] width 90 height 21
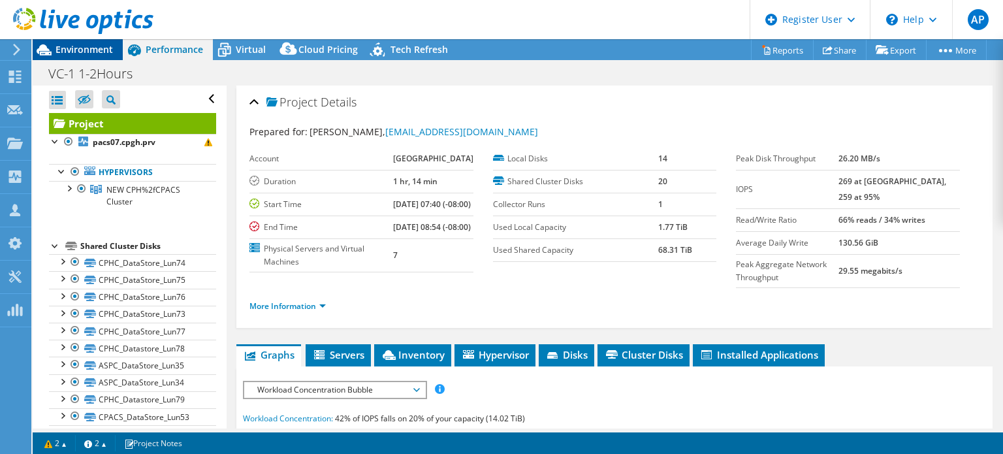
click at [70, 49] on span "Environment" at bounding box center [83, 49] width 57 height 12
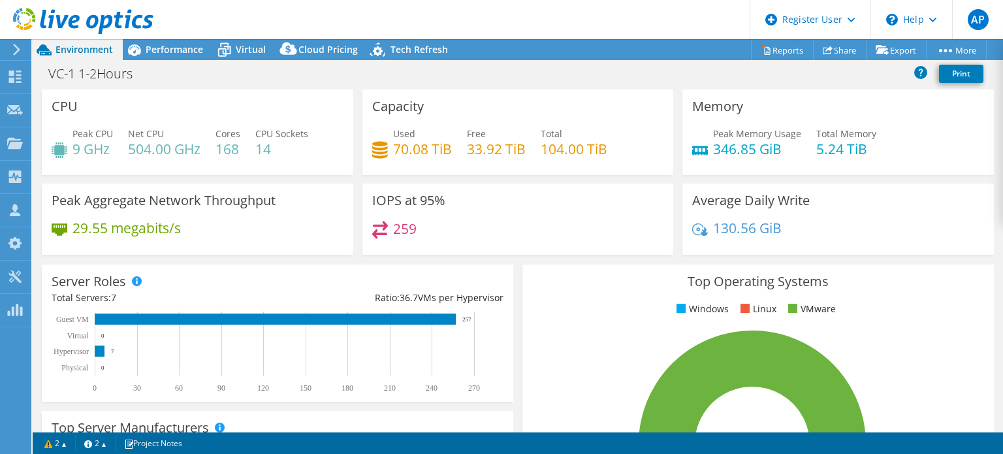
click at [397, 236] on h4 "259" at bounding box center [404, 228] width 23 height 14
click at [445, 232] on div "259" at bounding box center [518, 235] width 292 height 28
